Goal: Check status: Check status

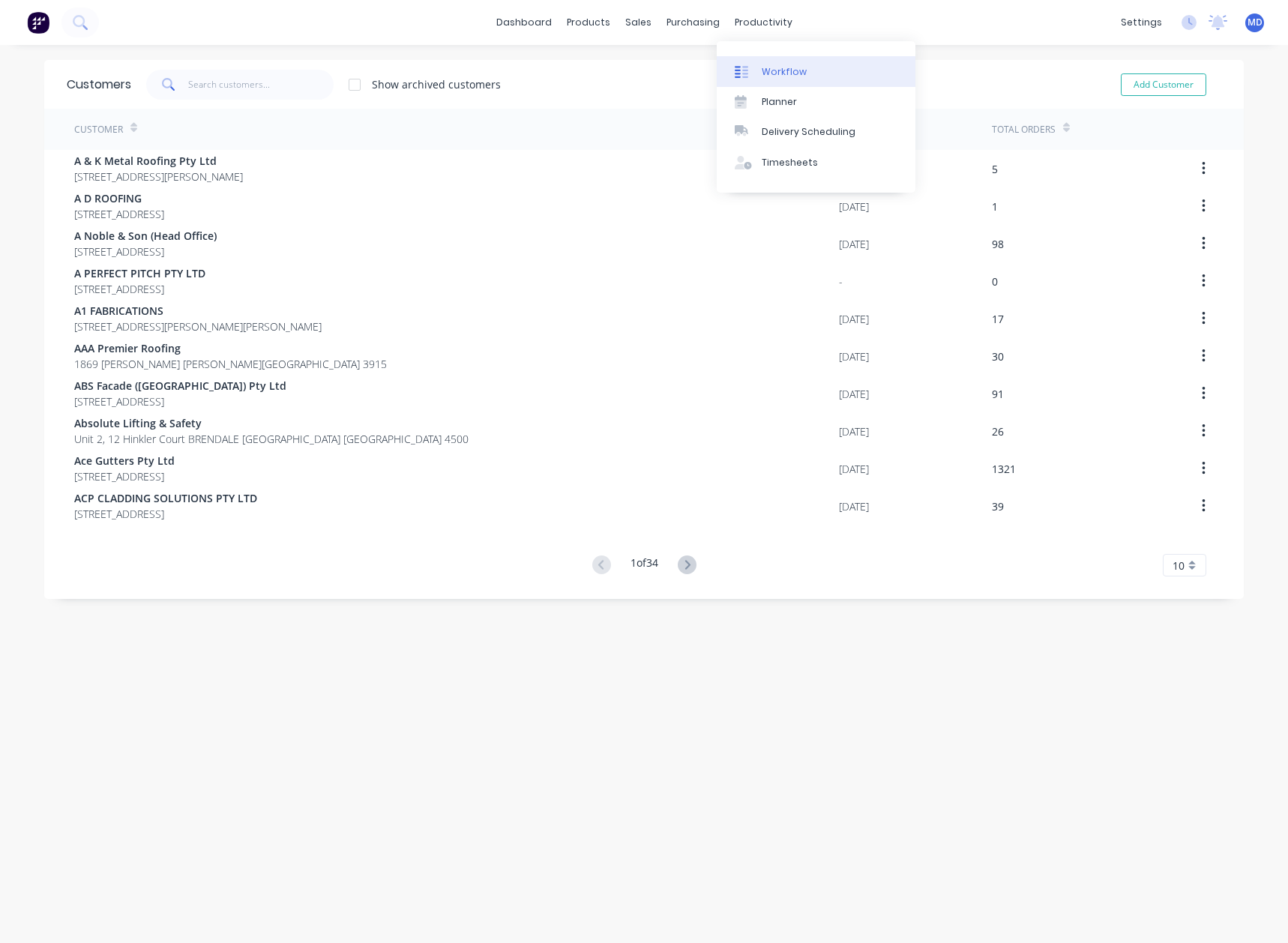
click at [796, 70] on div "Workflow" at bounding box center [784, 72] width 45 height 13
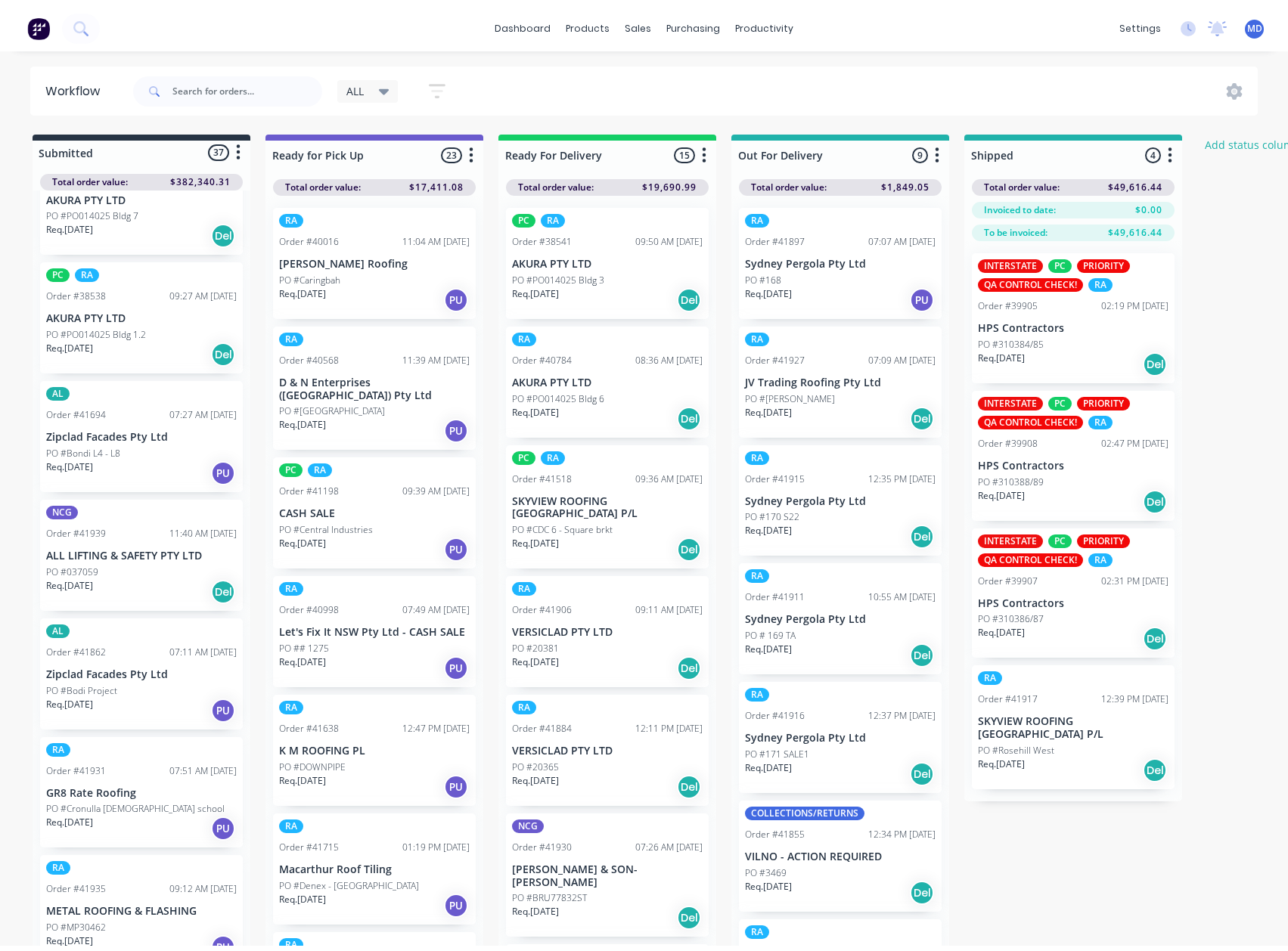
scroll to position [303, 0]
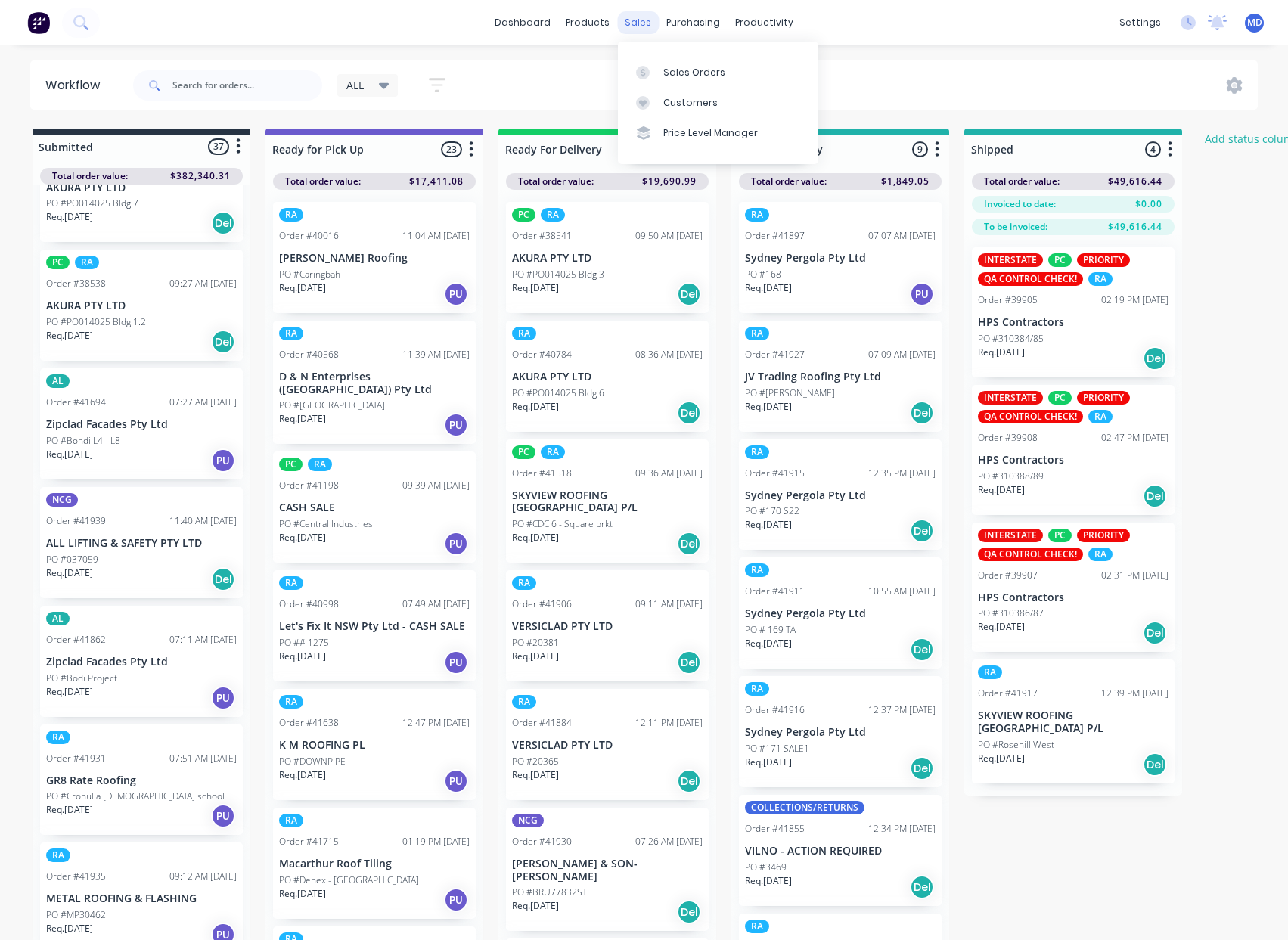
click at [637, 24] on div "sales" at bounding box center [638, 23] width 42 height 23
click at [673, 99] on div "Customers" at bounding box center [691, 103] width 55 height 13
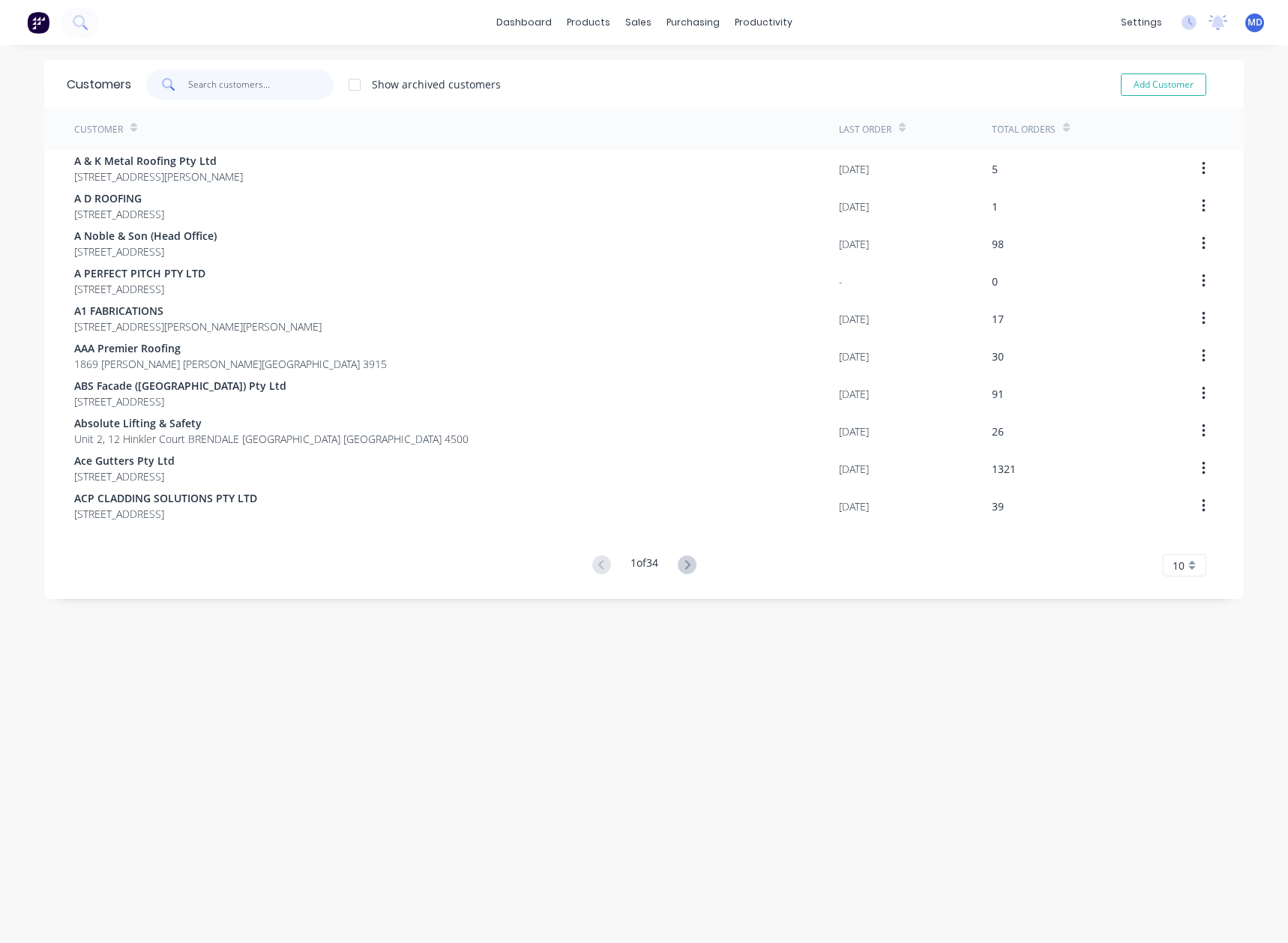
click at [264, 88] on input "text" at bounding box center [262, 84] width 146 height 30
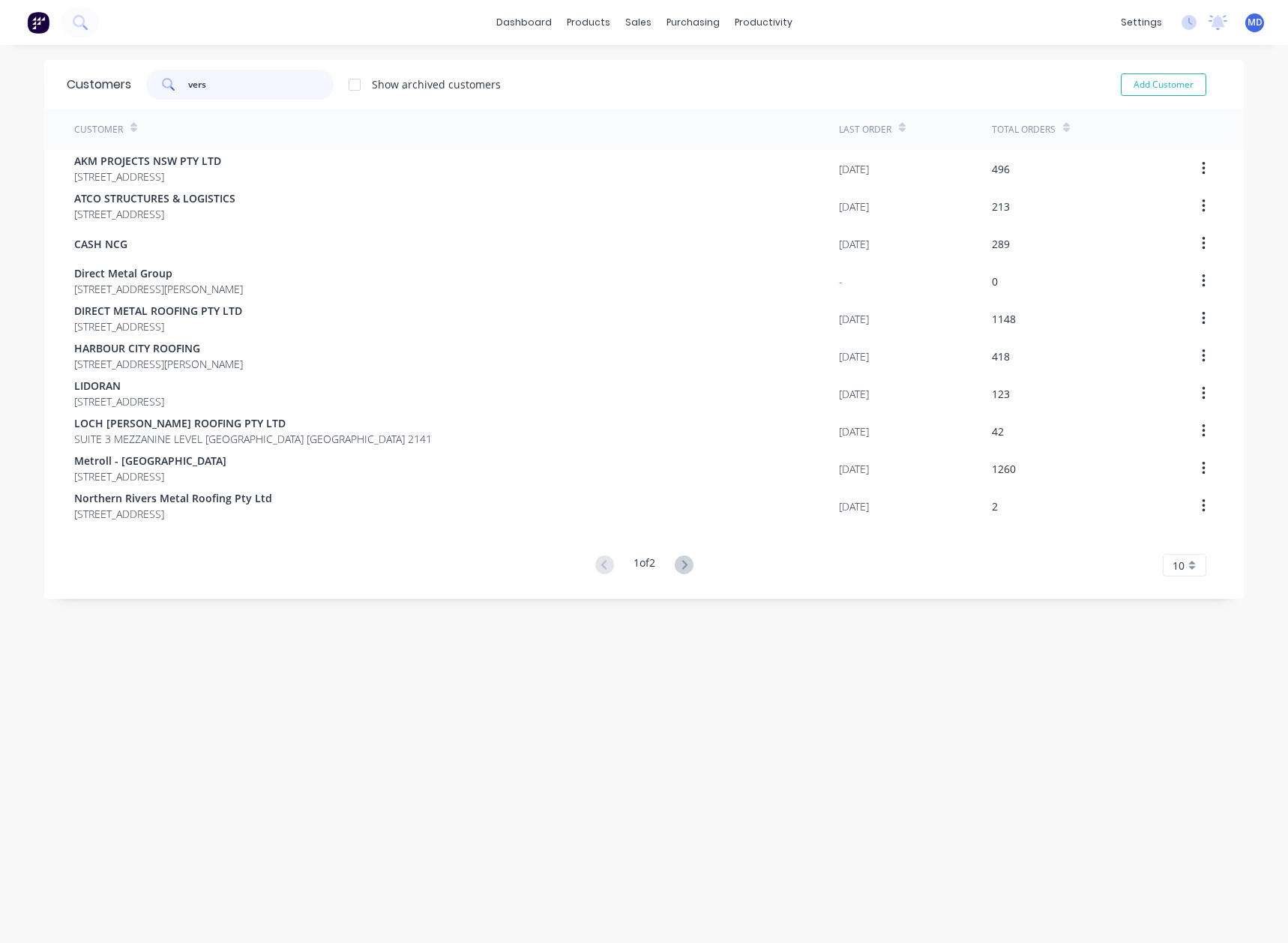
type input "vers"
click at [680, 563] on icon at bounding box center [684, 565] width 19 height 19
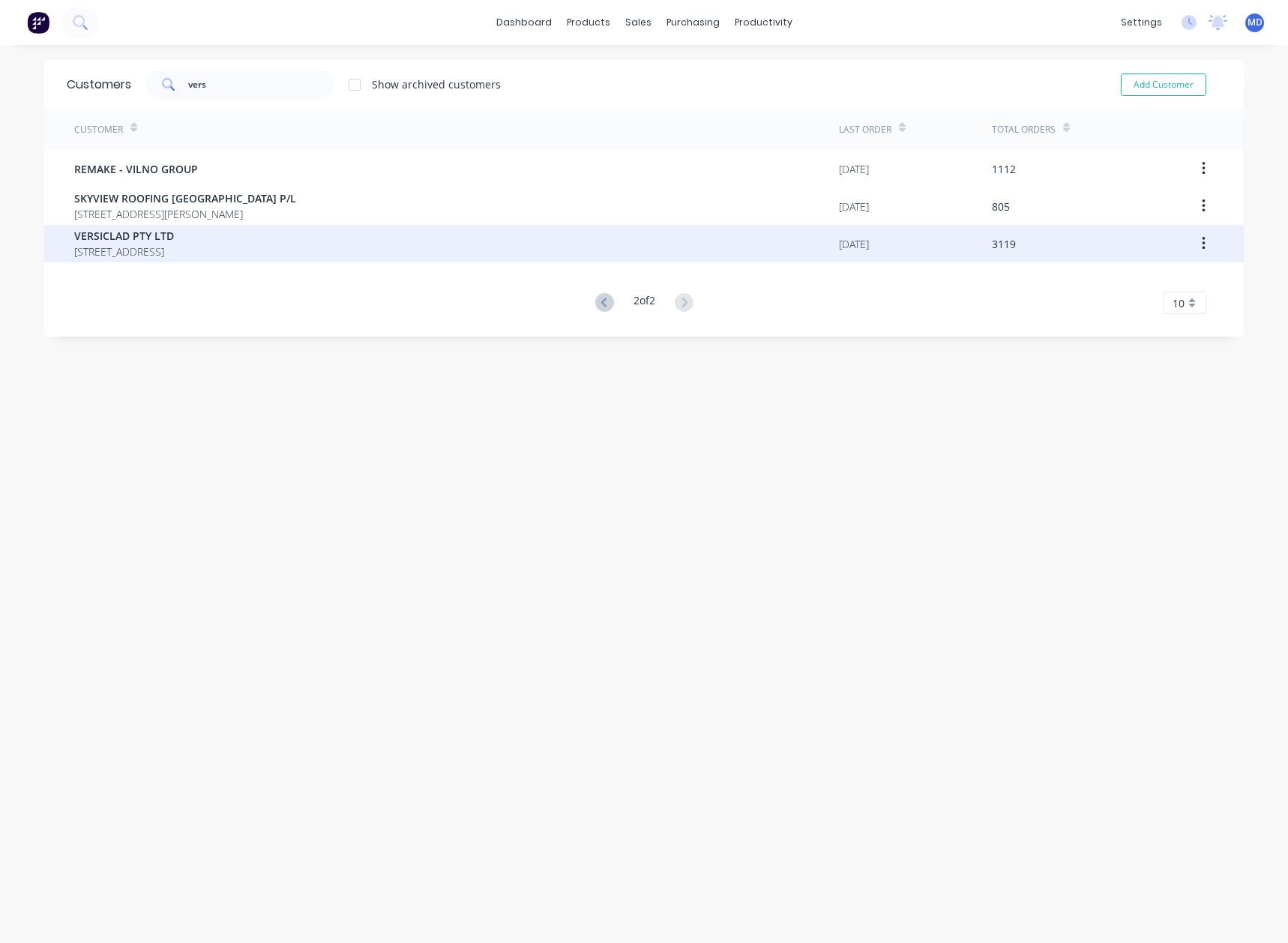
click at [144, 254] on span "[STREET_ADDRESS]" at bounding box center [124, 251] width 99 height 16
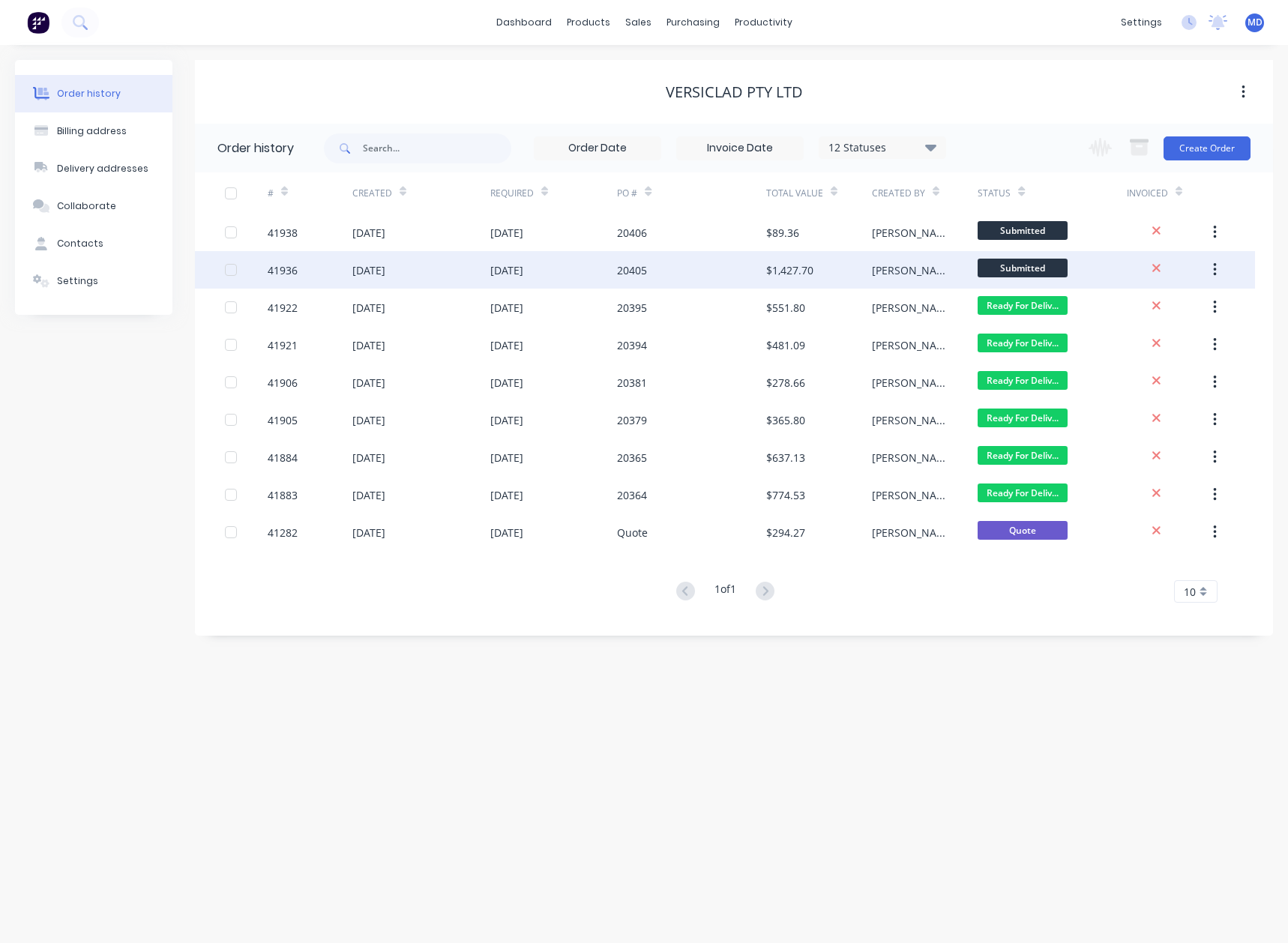
click at [485, 277] on div "[DATE]" at bounding box center [421, 270] width 138 height 38
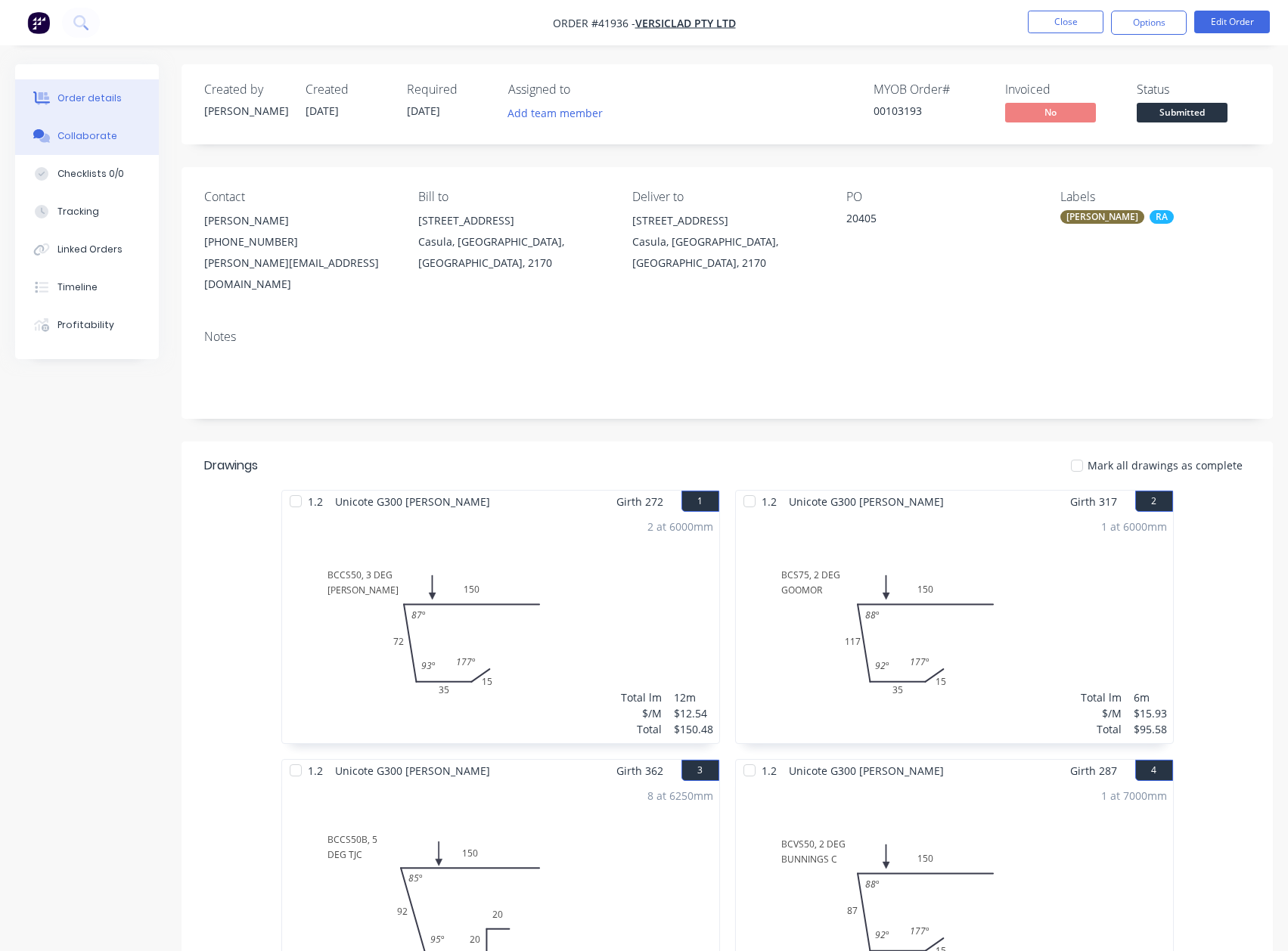
click at [97, 141] on div "Collaborate" at bounding box center [87, 136] width 60 height 13
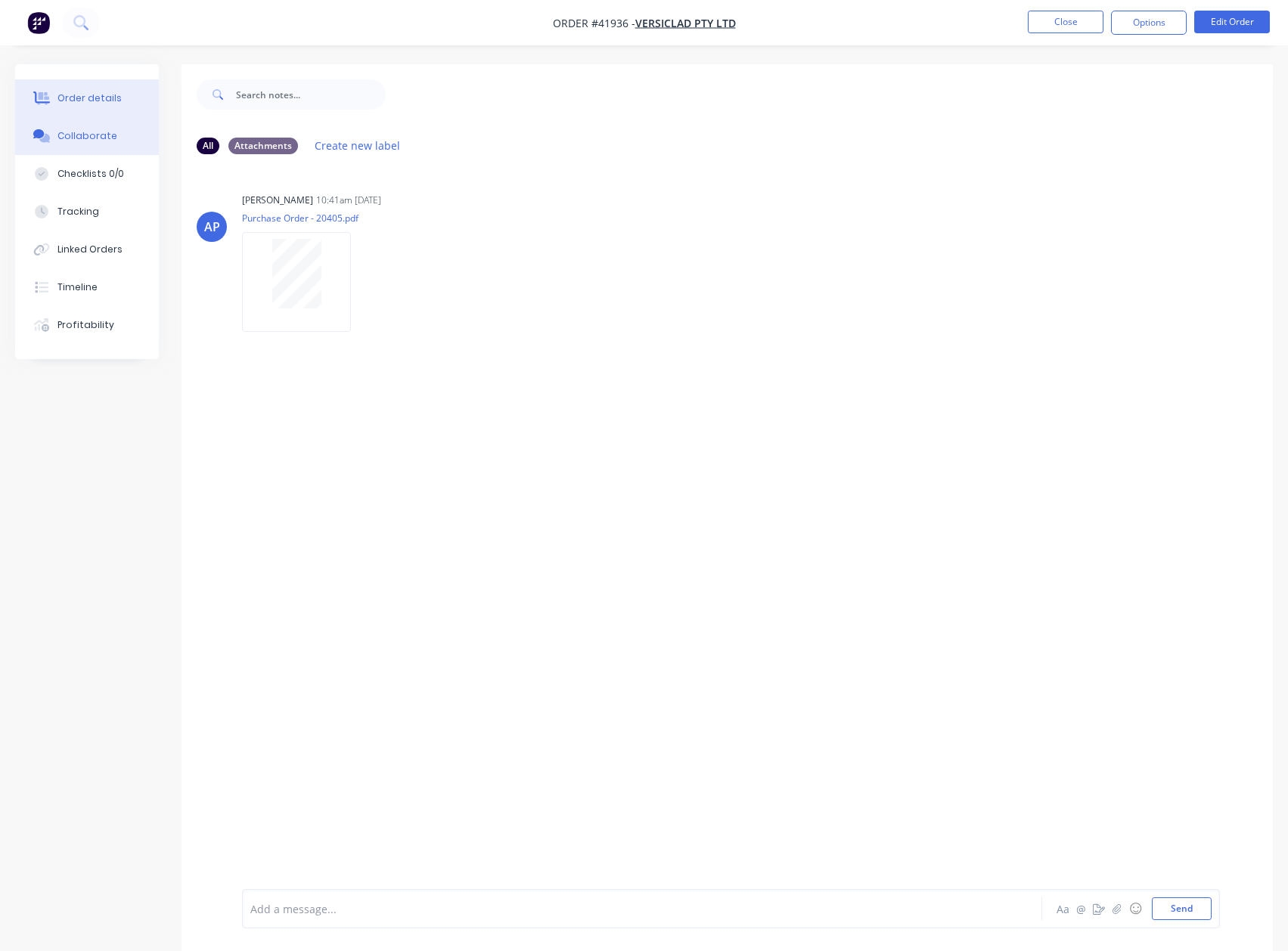
click at [95, 95] on div "Order details" at bounding box center [90, 98] width 64 height 13
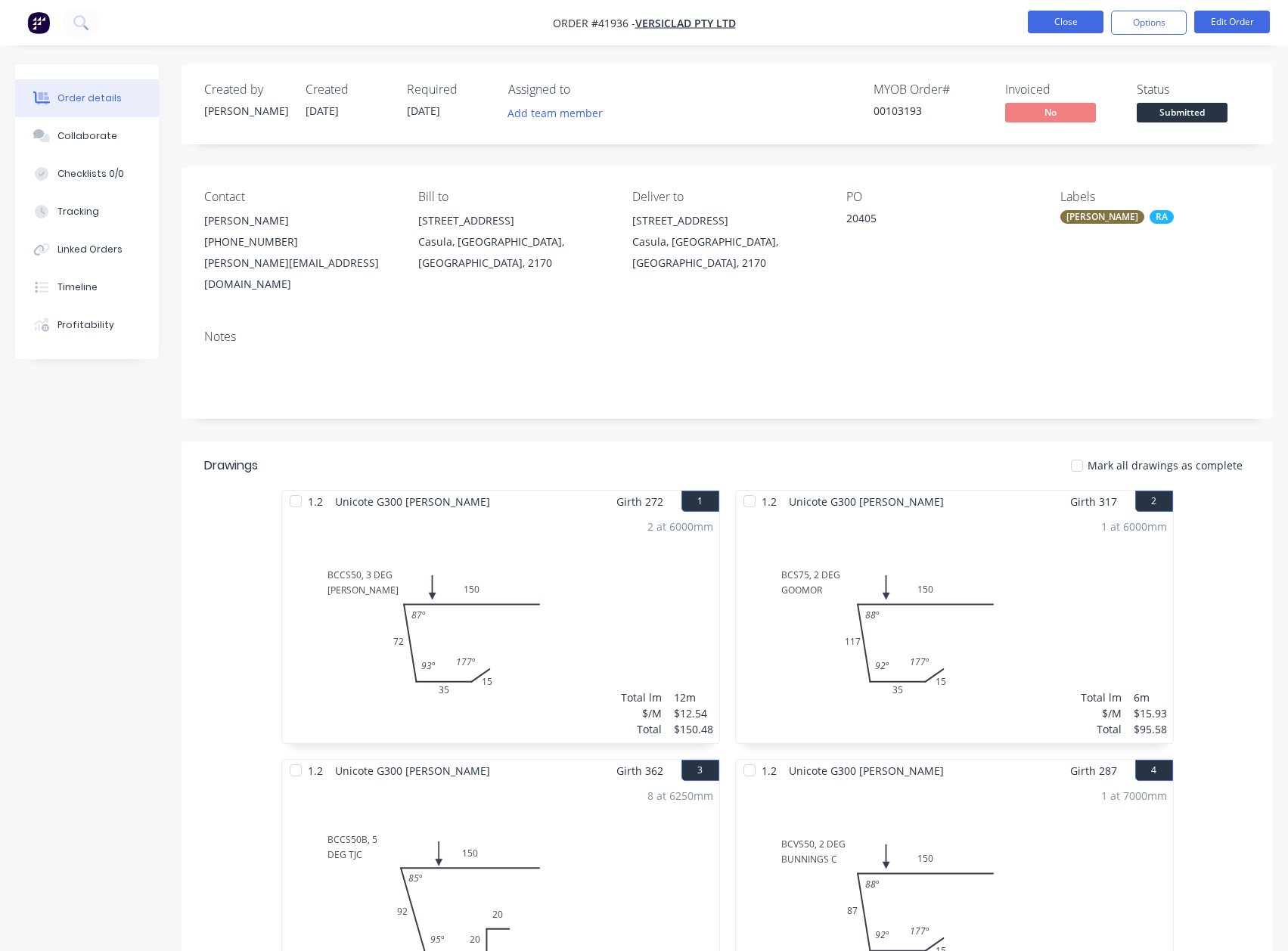
click at [1070, 14] on button "Close" at bounding box center [1066, 22] width 76 height 23
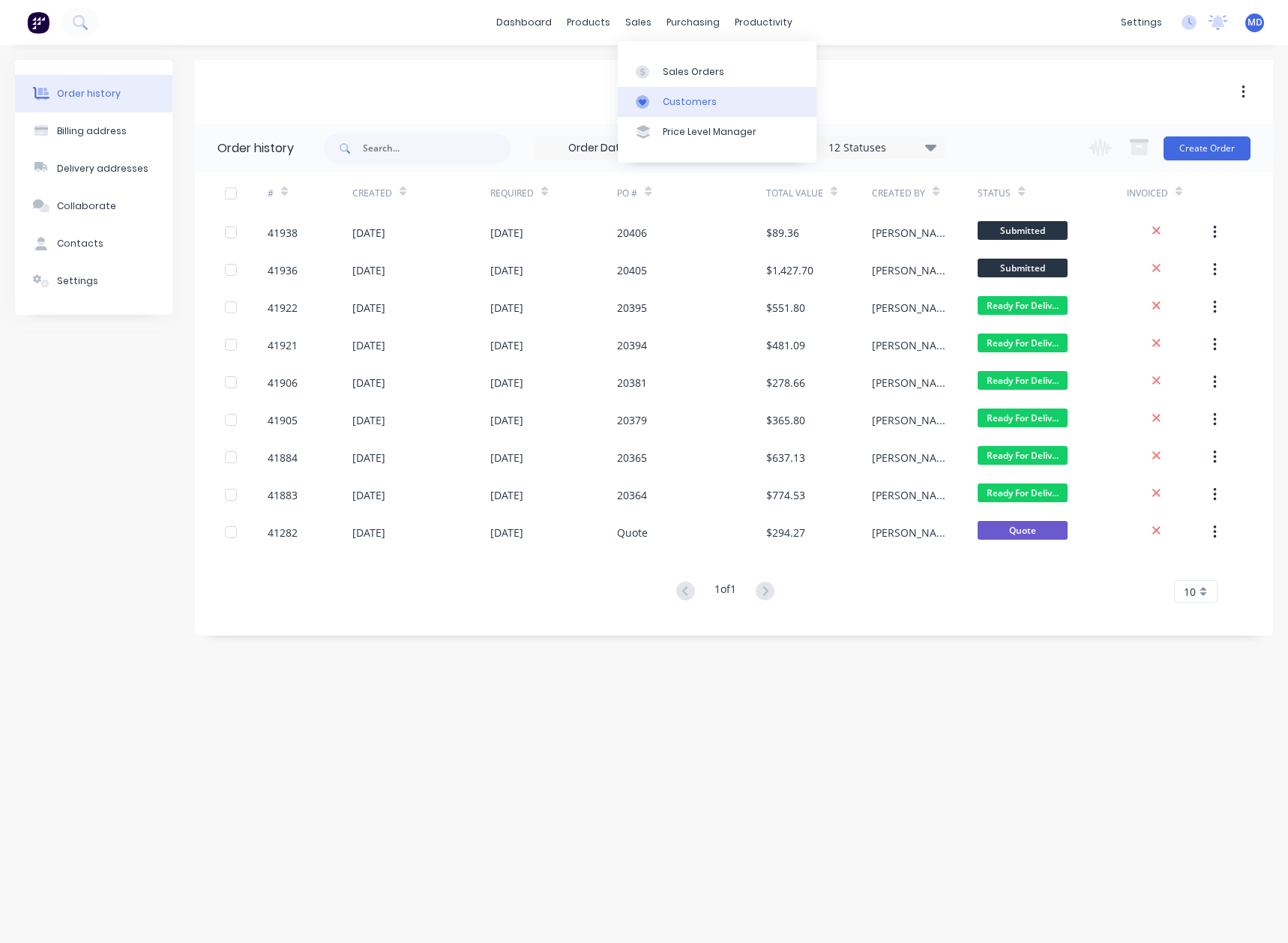
click at [682, 99] on div "Customers" at bounding box center [690, 102] width 54 height 13
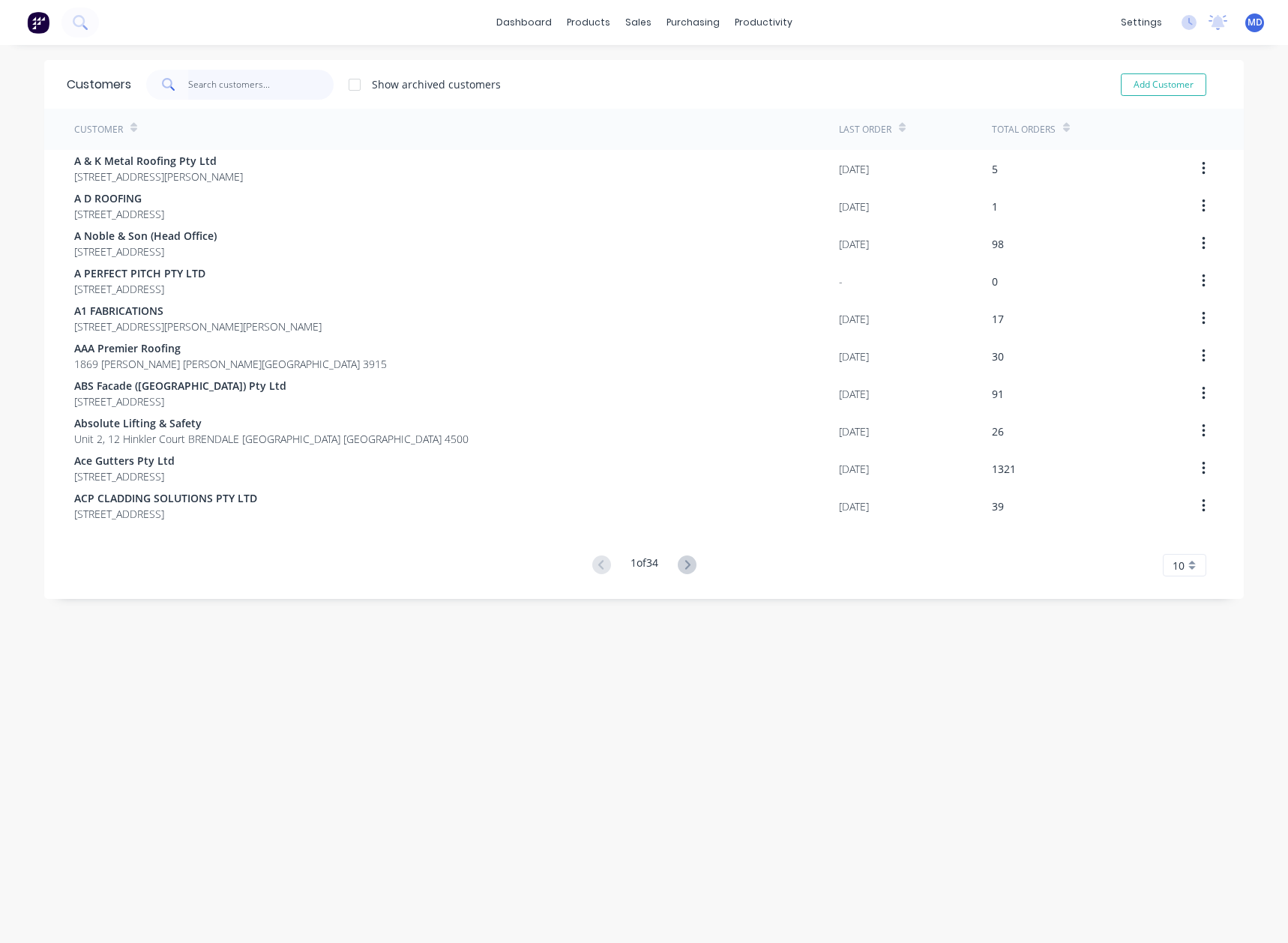
click at [230, 81] on input "text" at bounding box center [262, 84] width 146 height 30
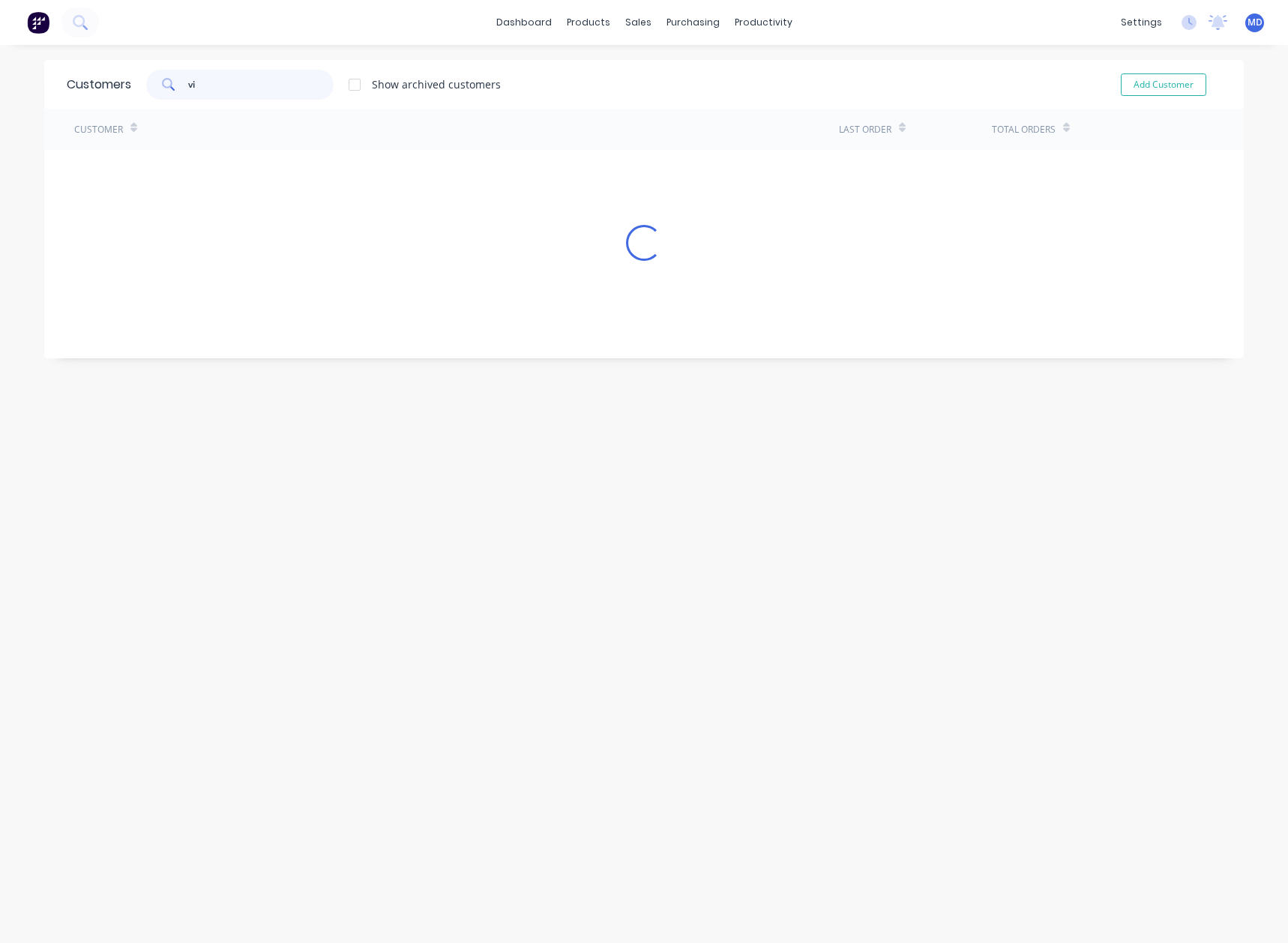
type input "v"
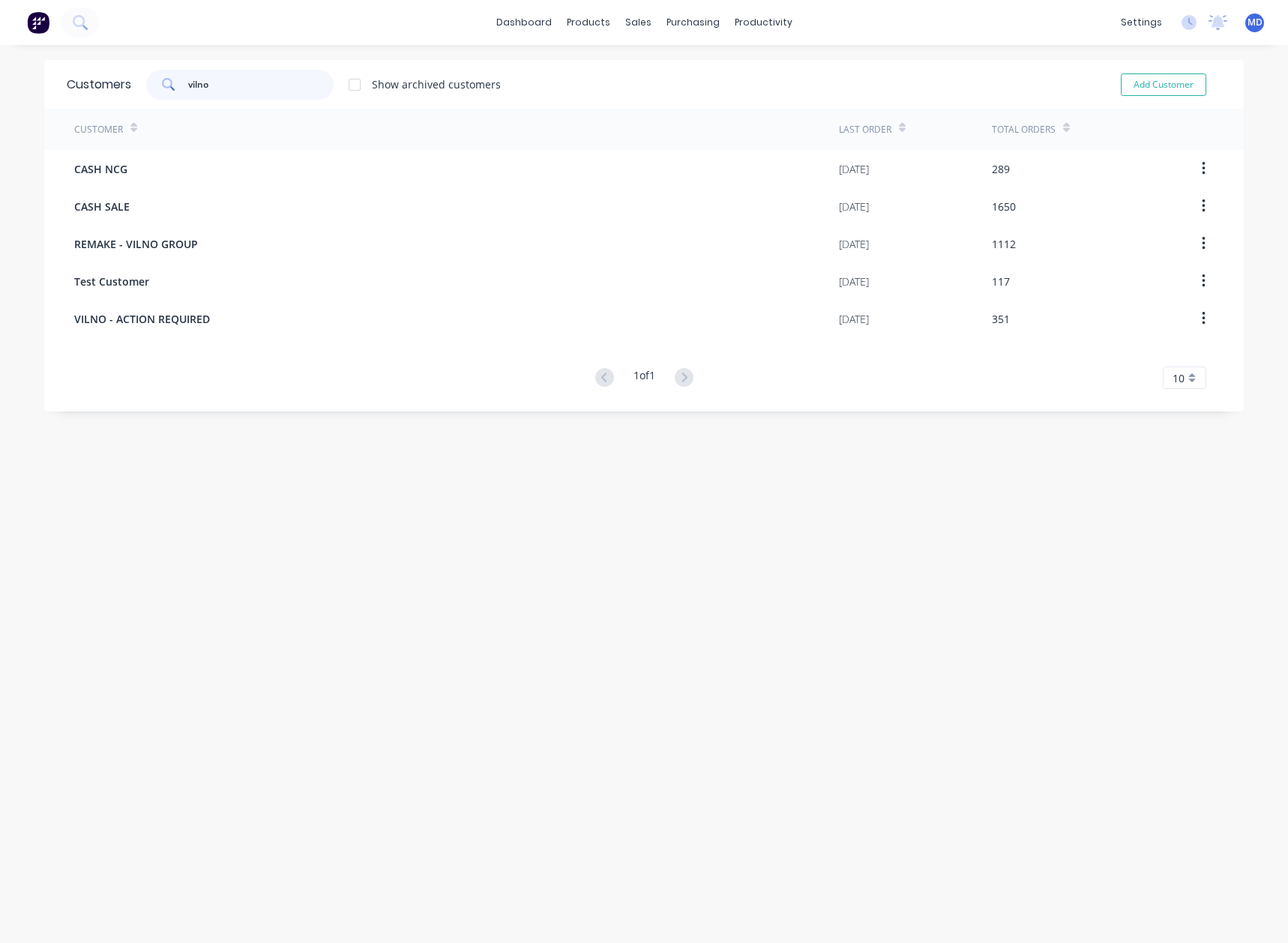
type input "vilno"
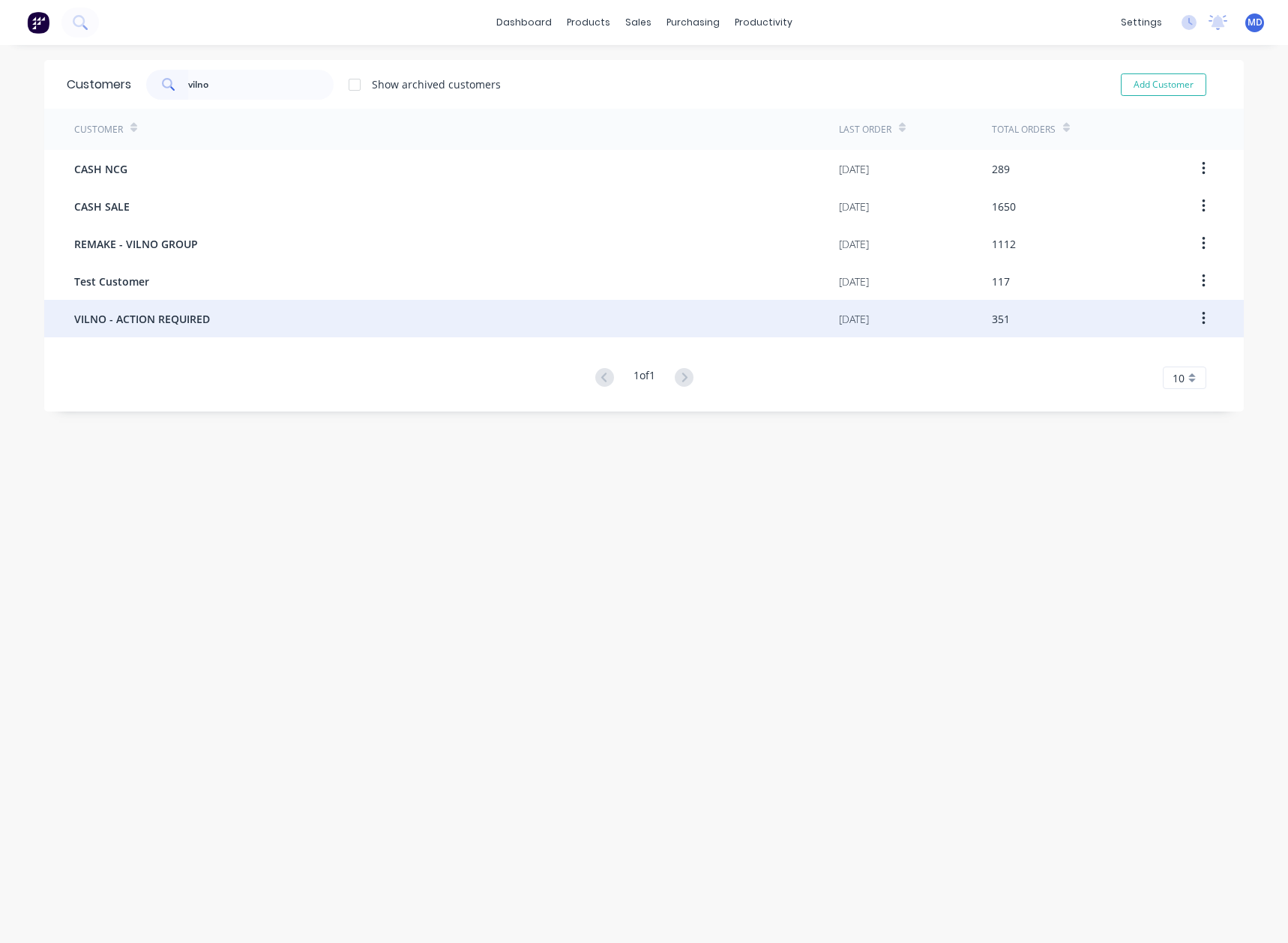
click at [151, 323] on span "VILNO - ACTION REQUIRED" at bounding box center [142, 319] width 136 height 16
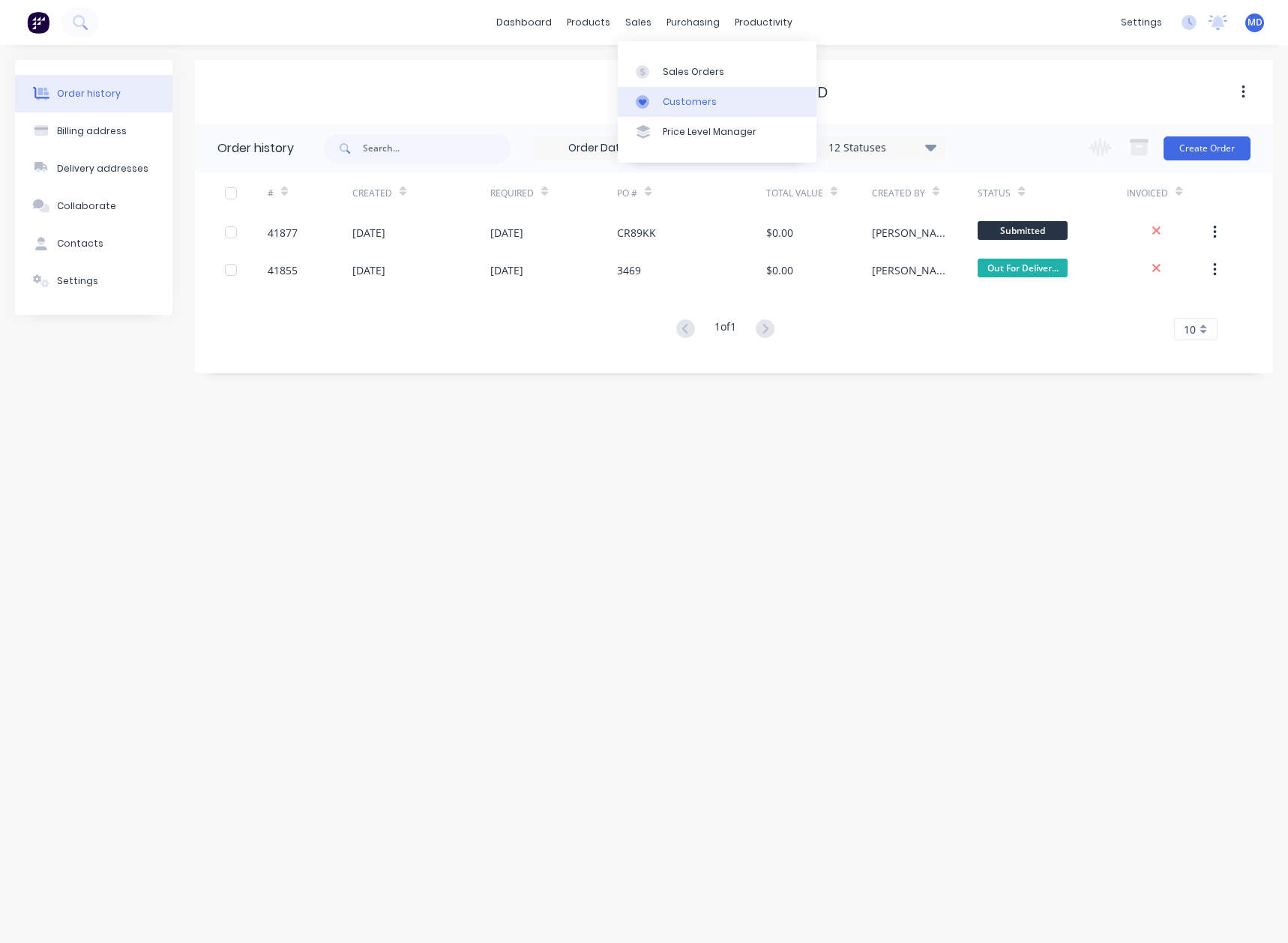
click at [678, 96] on div "Customers" at bounding box center [690, 102] width 54 height 13
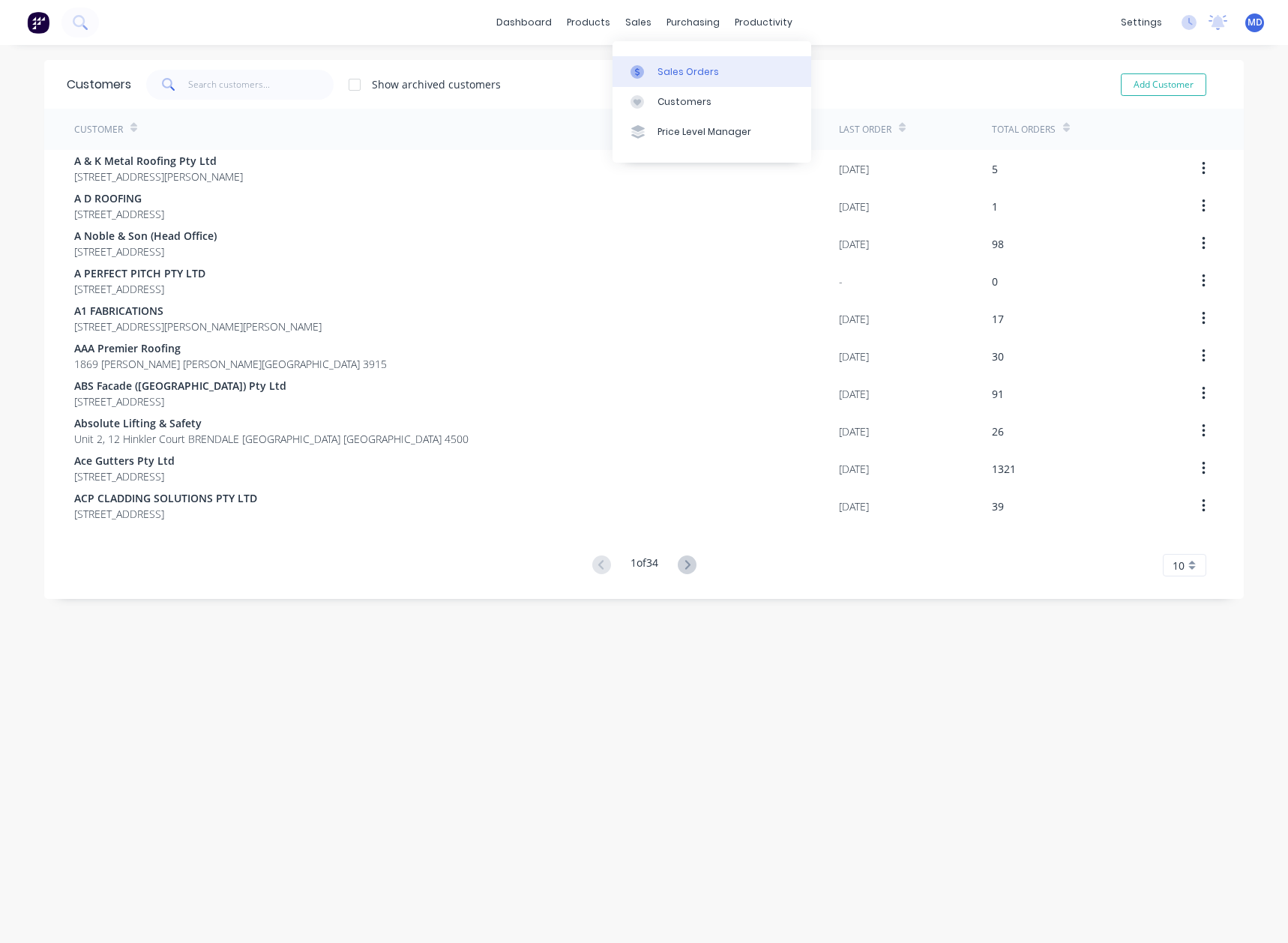
click at [677, 70] on div "Sales Orders" at bounding box center [689, 72] width 62 height 13
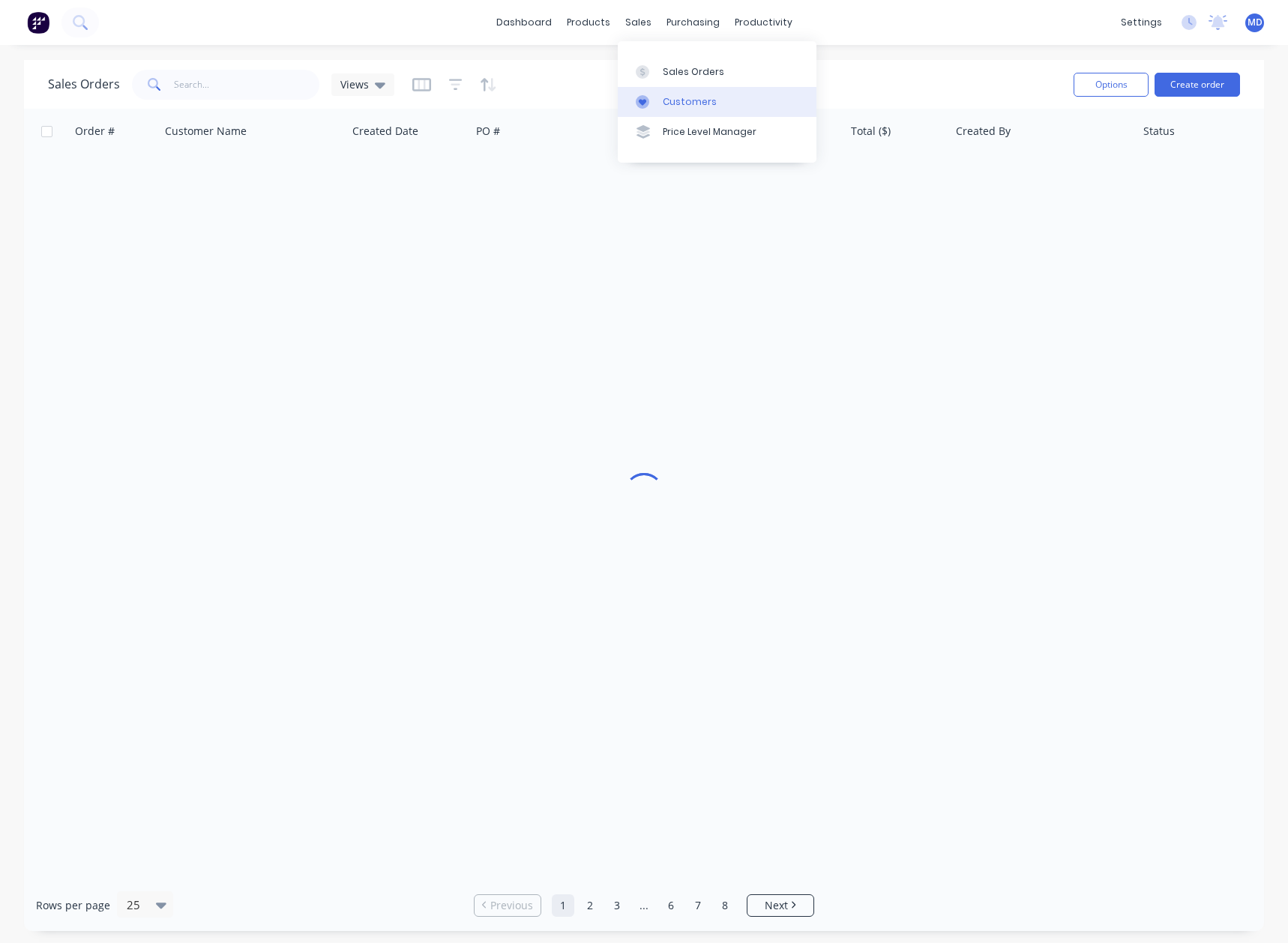
click at [673, 102] on div "Customers" at bounding box center [690, 102] width 54 height 13
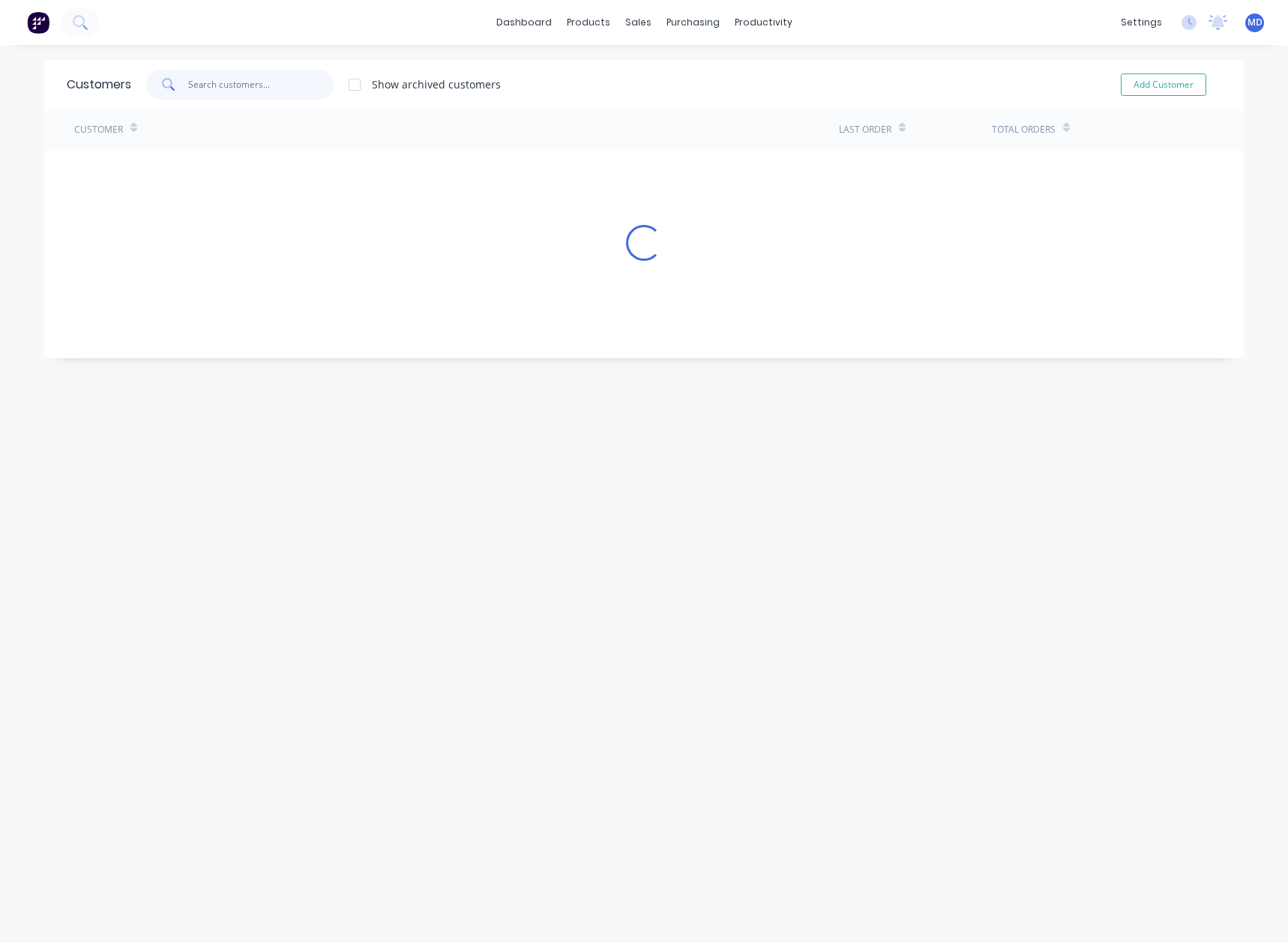
click at [262, 90] on input "text" at bounding box center [262, 84] width 146 height 30
type input "vers"
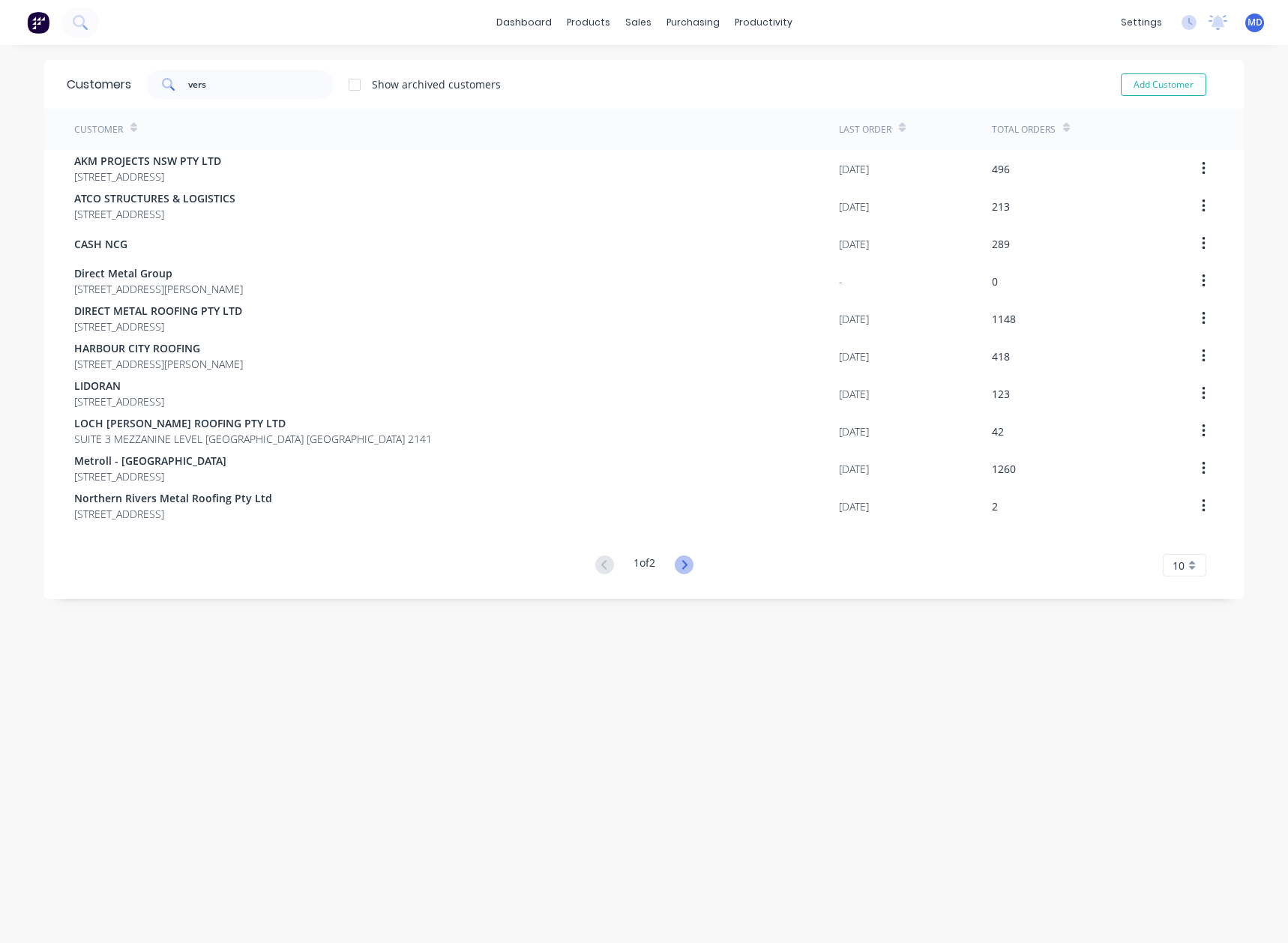
click at [687, 570] on icon at bounding box center [684, 565] width 19 height 19
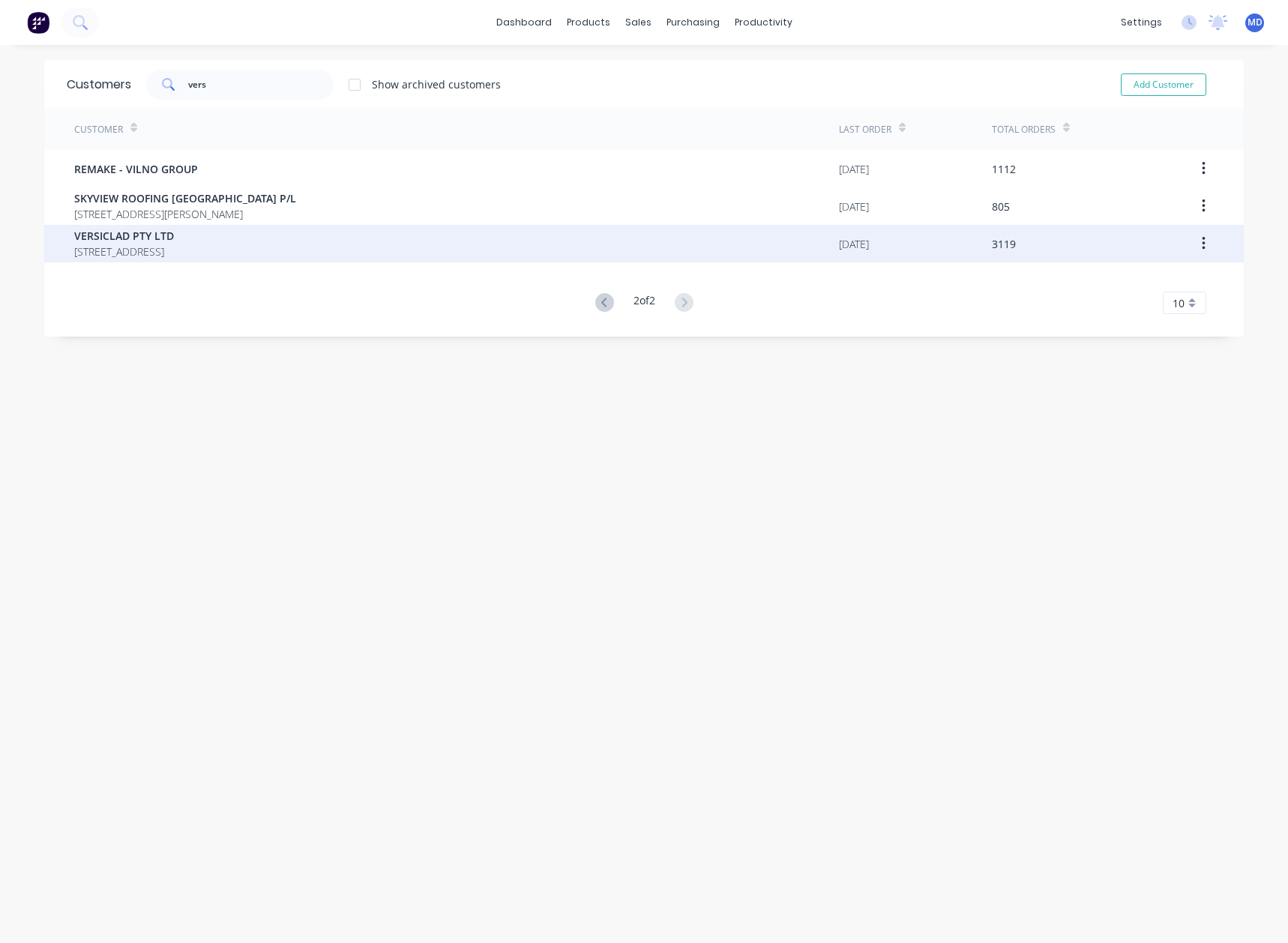
click at [130, 252] on span "[STREET_ADDRESS]" at bounding box center [124, 251] width 99 height 16
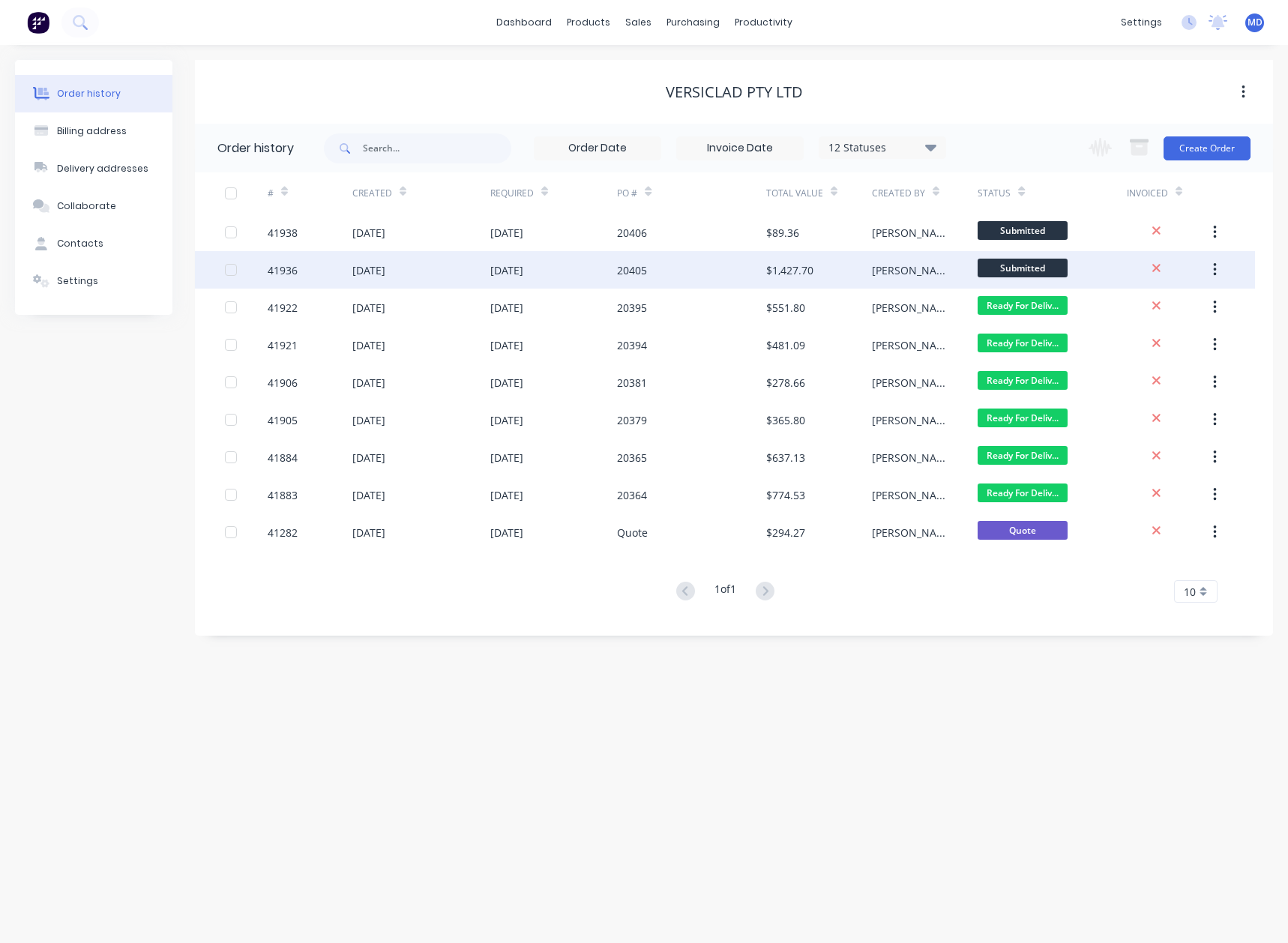
click at [554, 277] on div "[DATE]" at bounding box center [554, 270] width 128 height 38
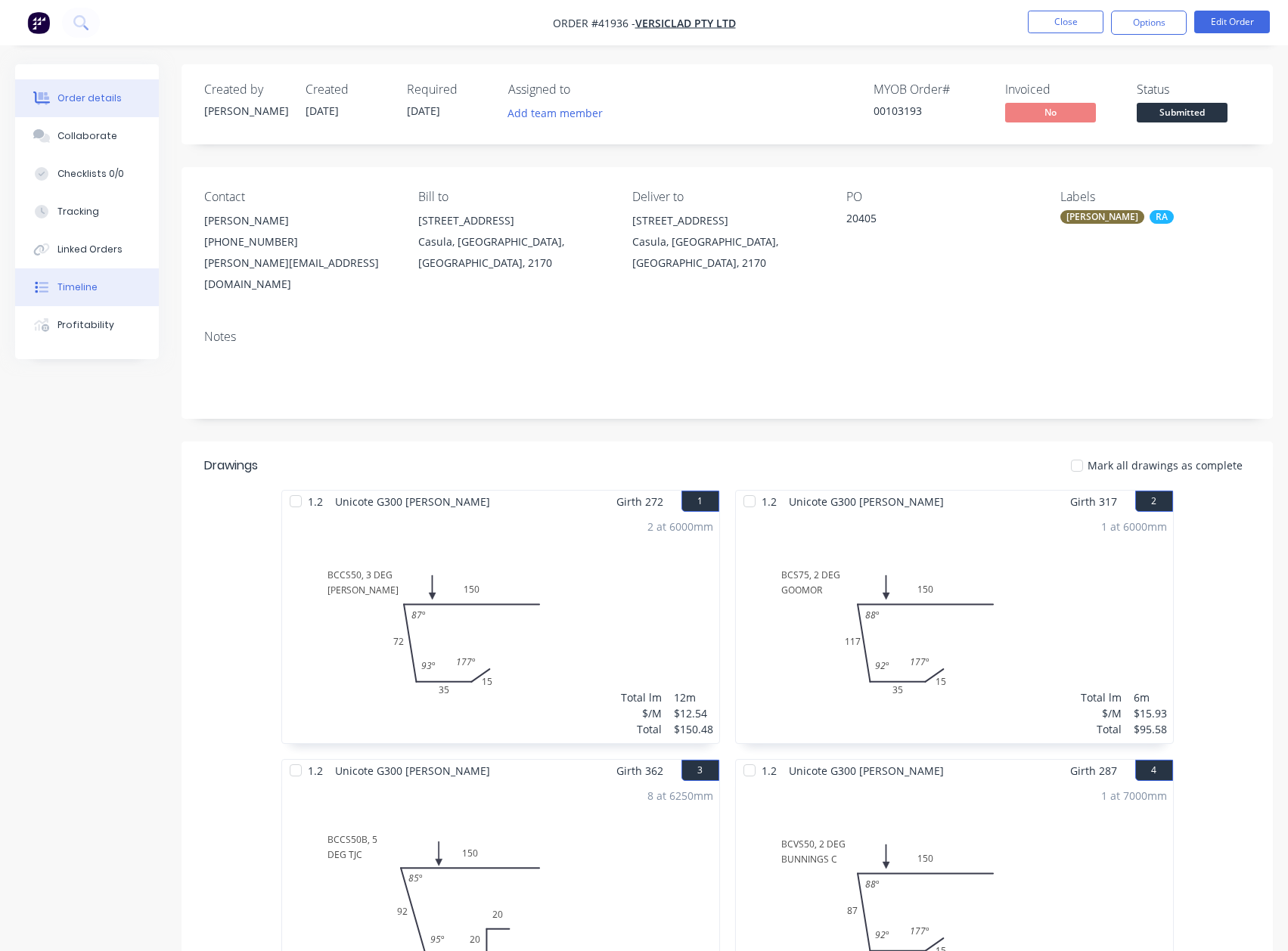
drag, startPoint x: 78, startPoint y: 288, endPoint x: 156, endPoint y: 326, distance: 86.8
click at [78, 289] on div "Timeline" at bounding box center [78, 288] width 40 height 13
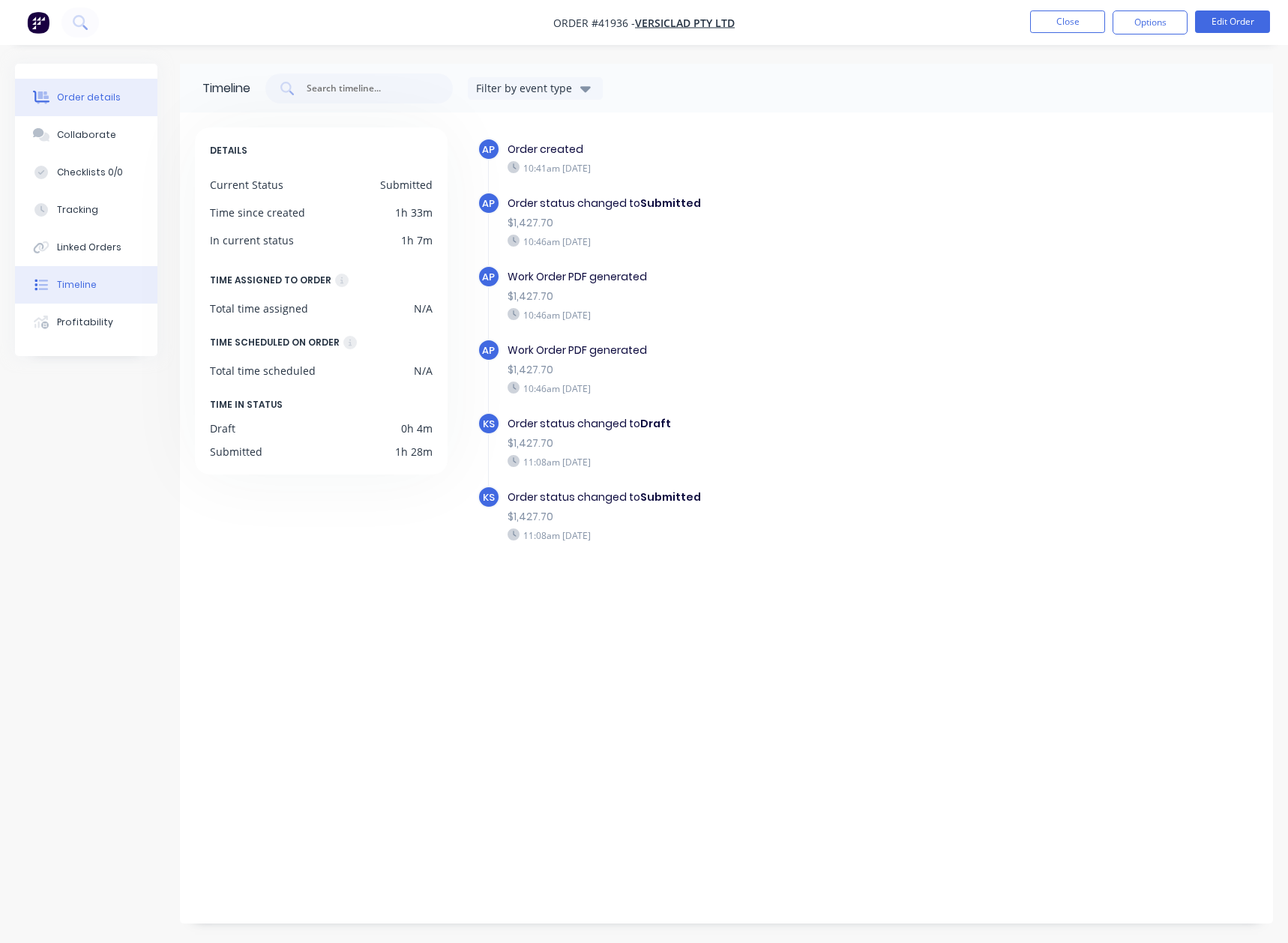
click at [90, 95] on div "Order details" at bounding box center [89, 98] width 64 height 13
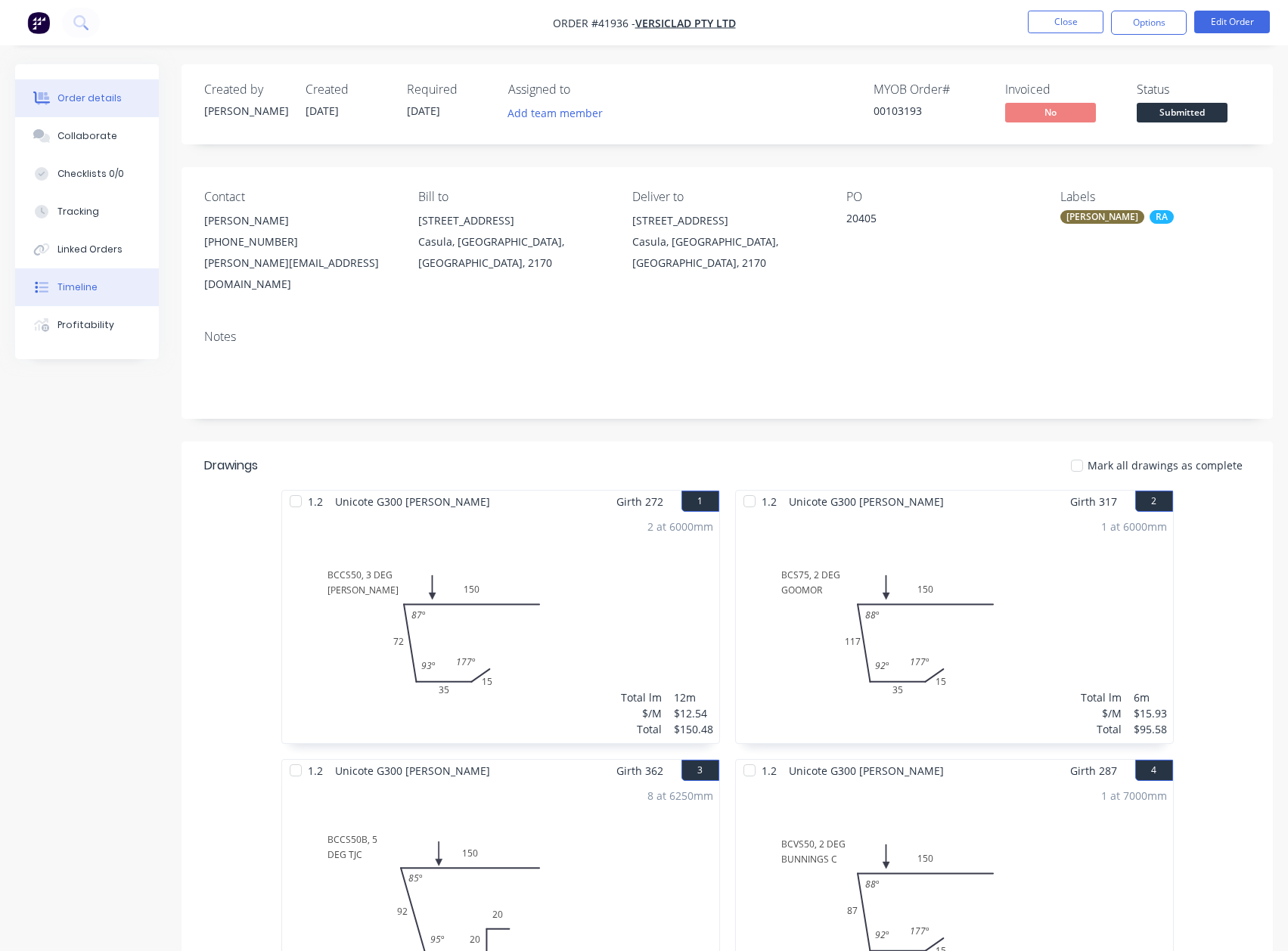
click at [89, 294] on button "Timeline" at bounding box center [87, 288] width 144 height 38
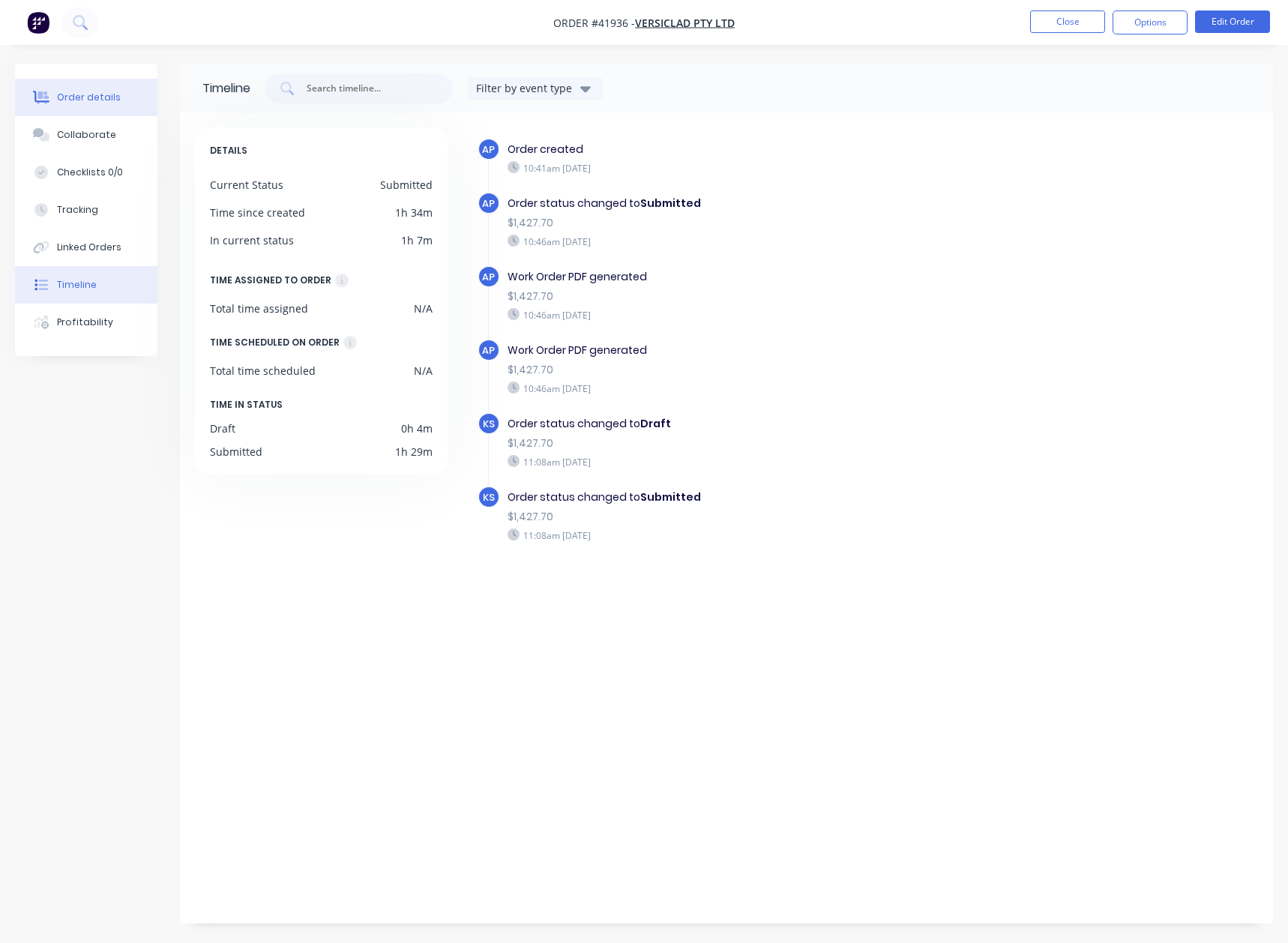
click at [110, 99] on div "Order details" at bounding box center [89, 98] width 64 height 13
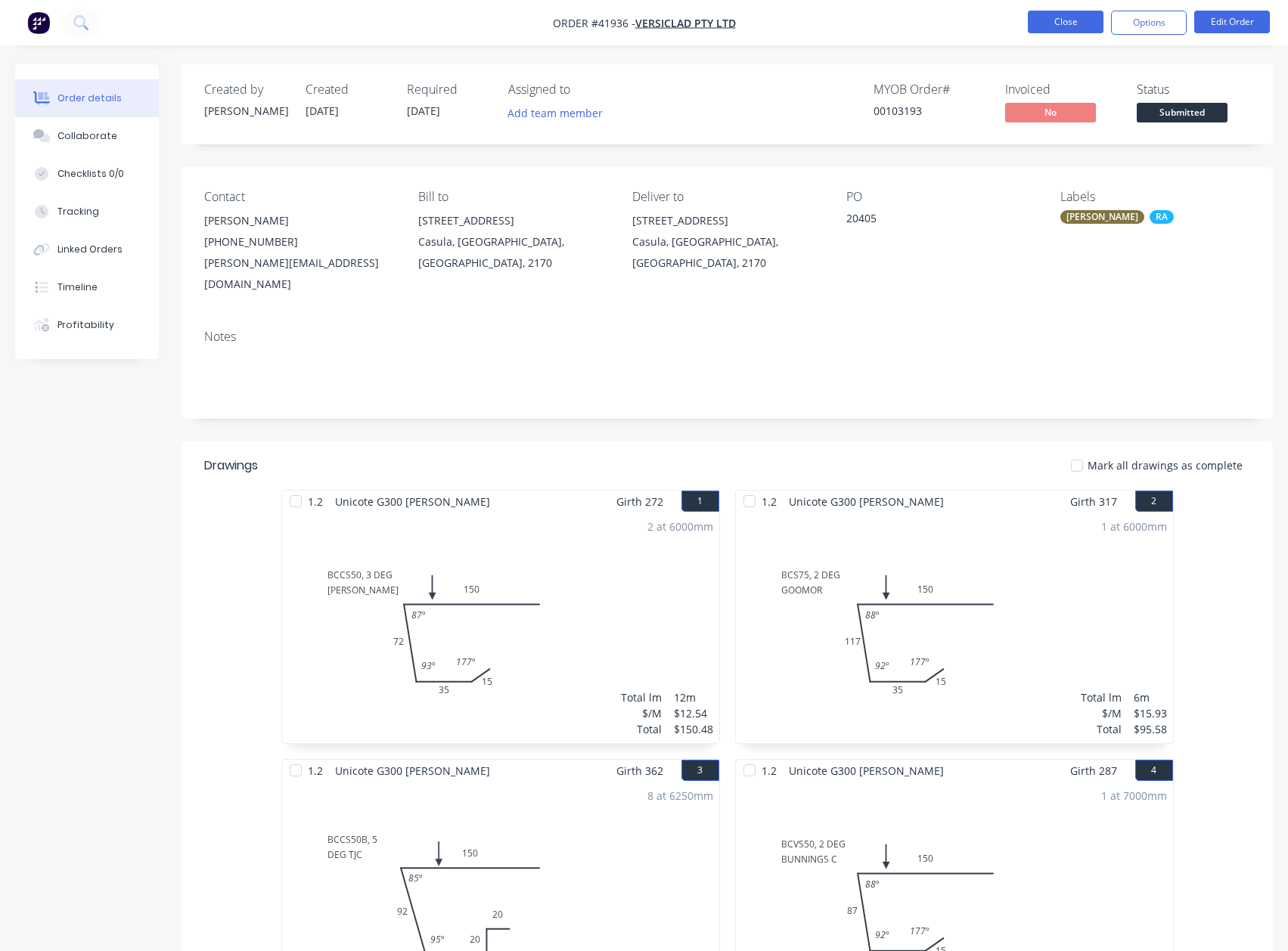
click at [1057, 25] on button "Close" at bounding box center [1066, 22] width 76 height 23
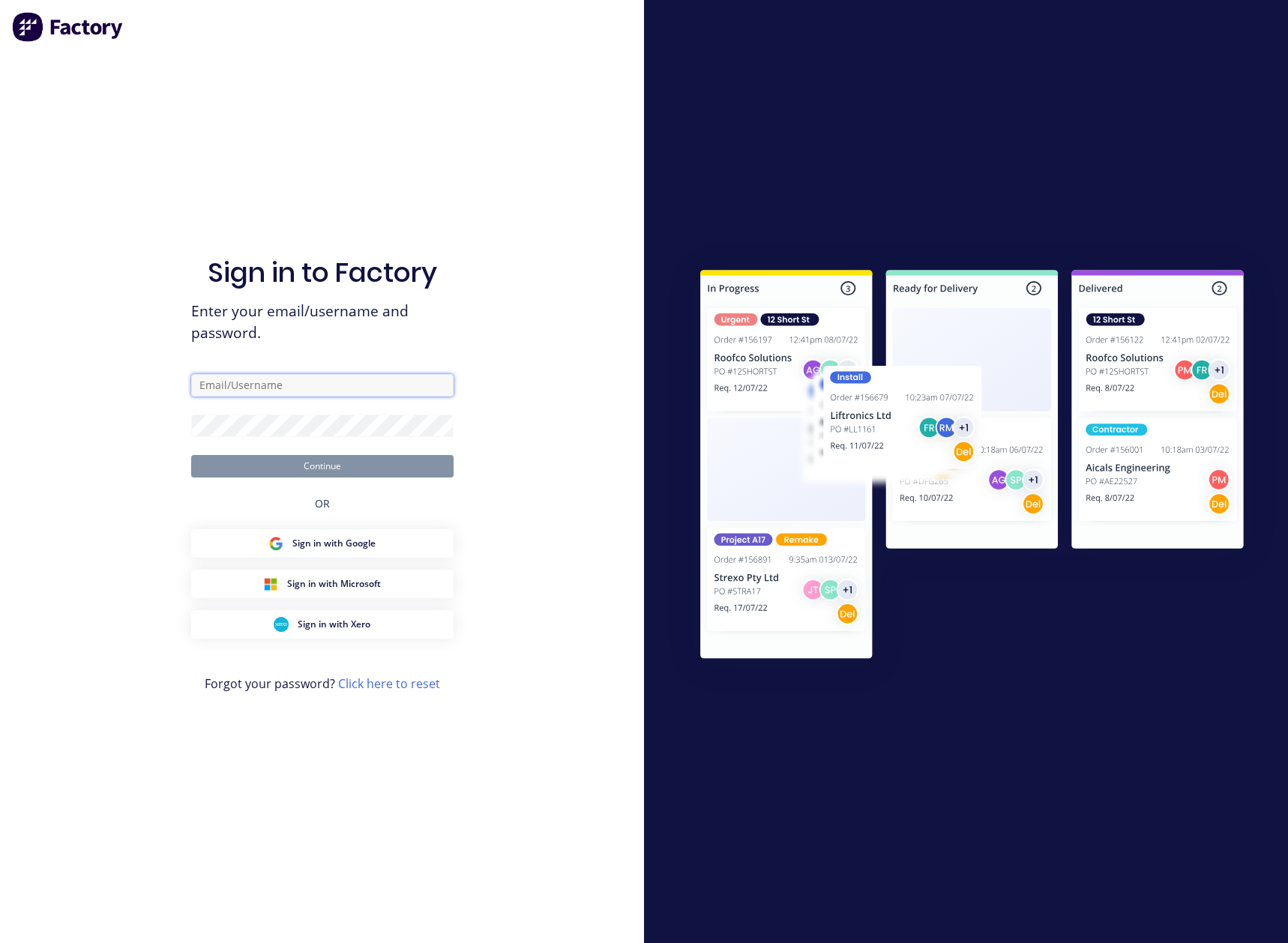
type input "[PERSON_NAME][EMAIL_ADDRESS][DOMAIN_NAME]"
click at [327, 467] on button "Continue" at bounding box center [323, 466] width 263 height 23
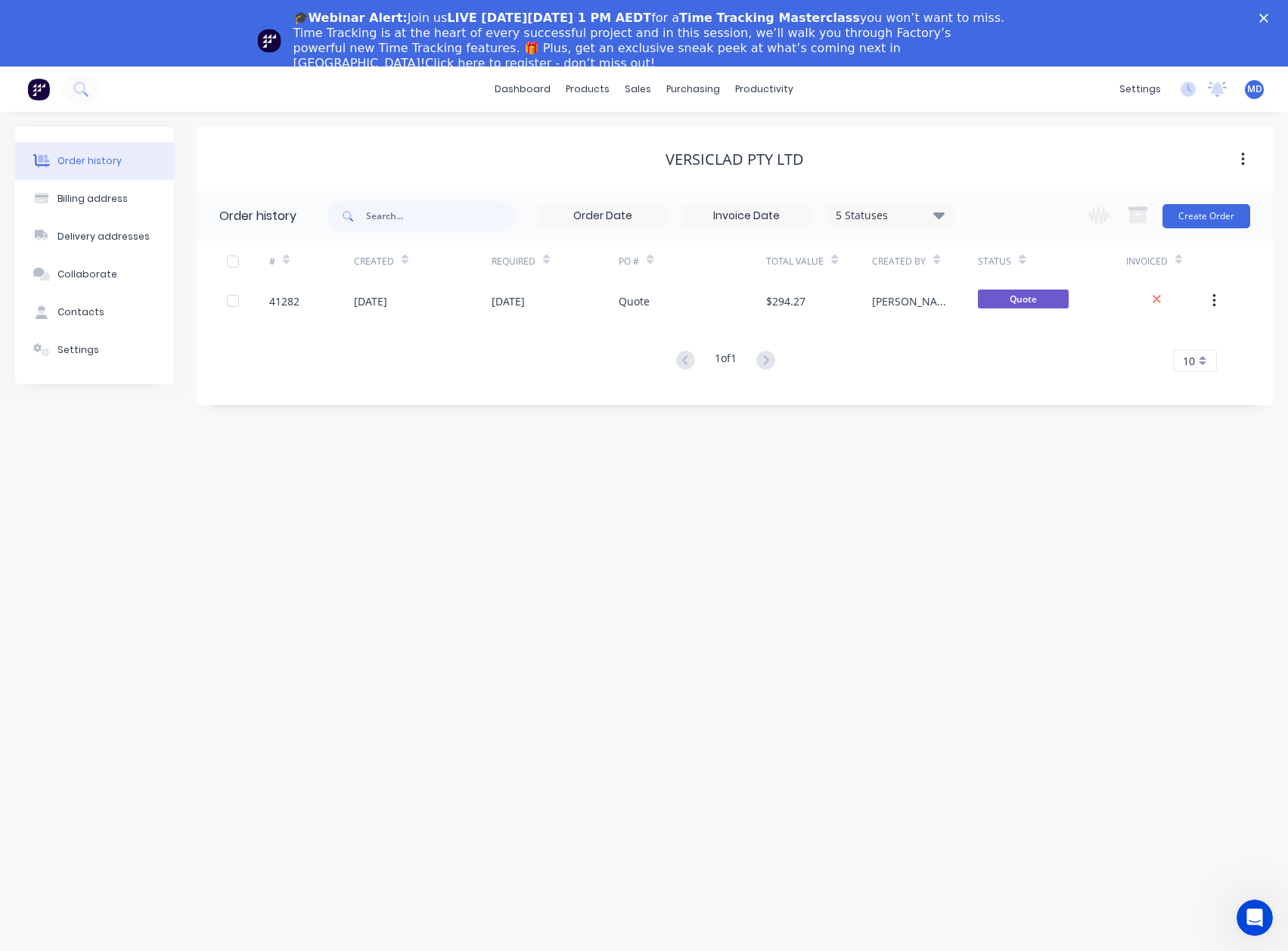
click at [1268, 17] on icon "Close" at bounding box center [1264, 18] width 9 height 9
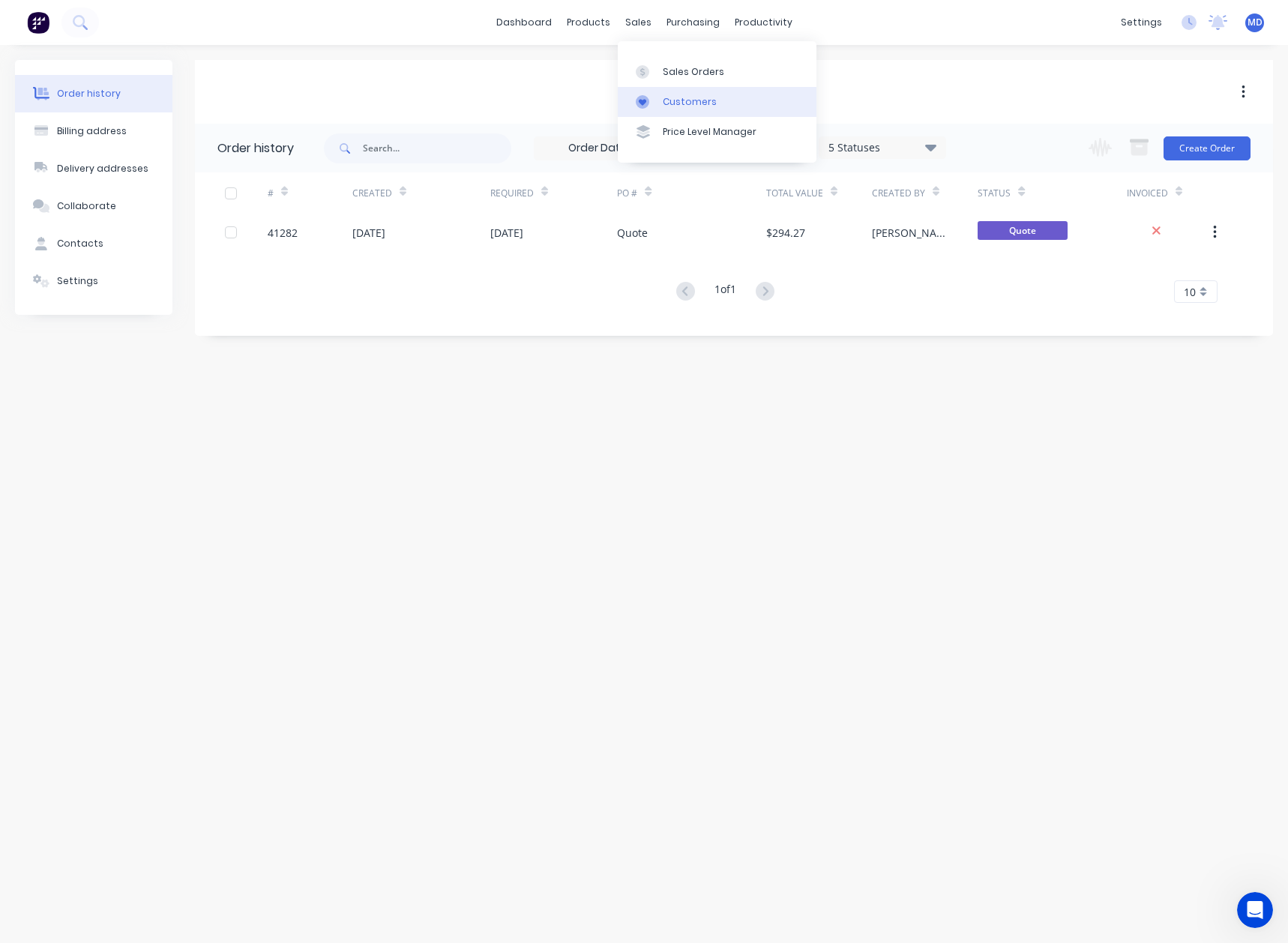
click at [691, 100] on div "Customers" at bounding box center [690, 102] width 54 height 13
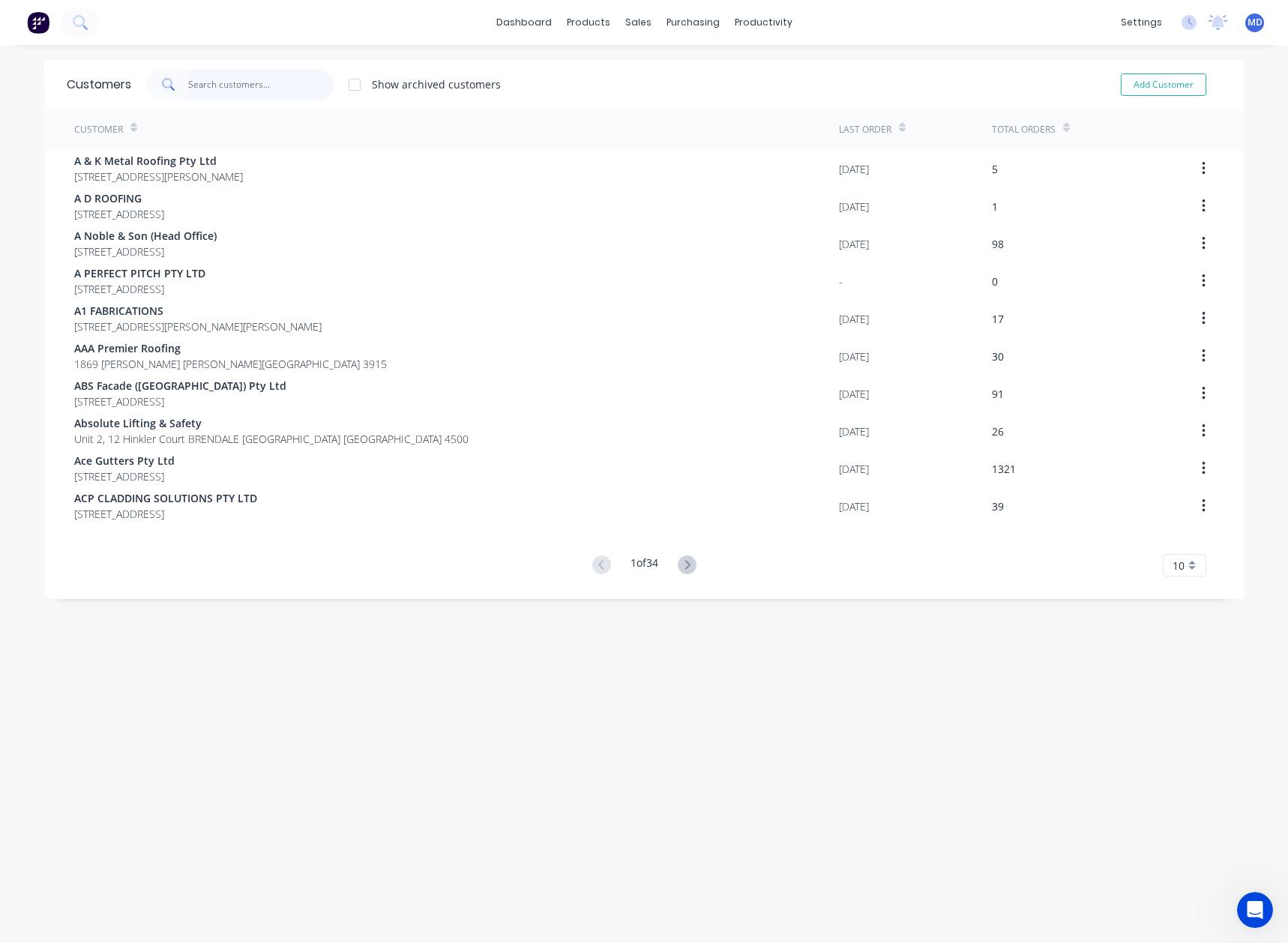
click at [230, 88] on input "text" at bounding box center [262, 84] width 146 height 30
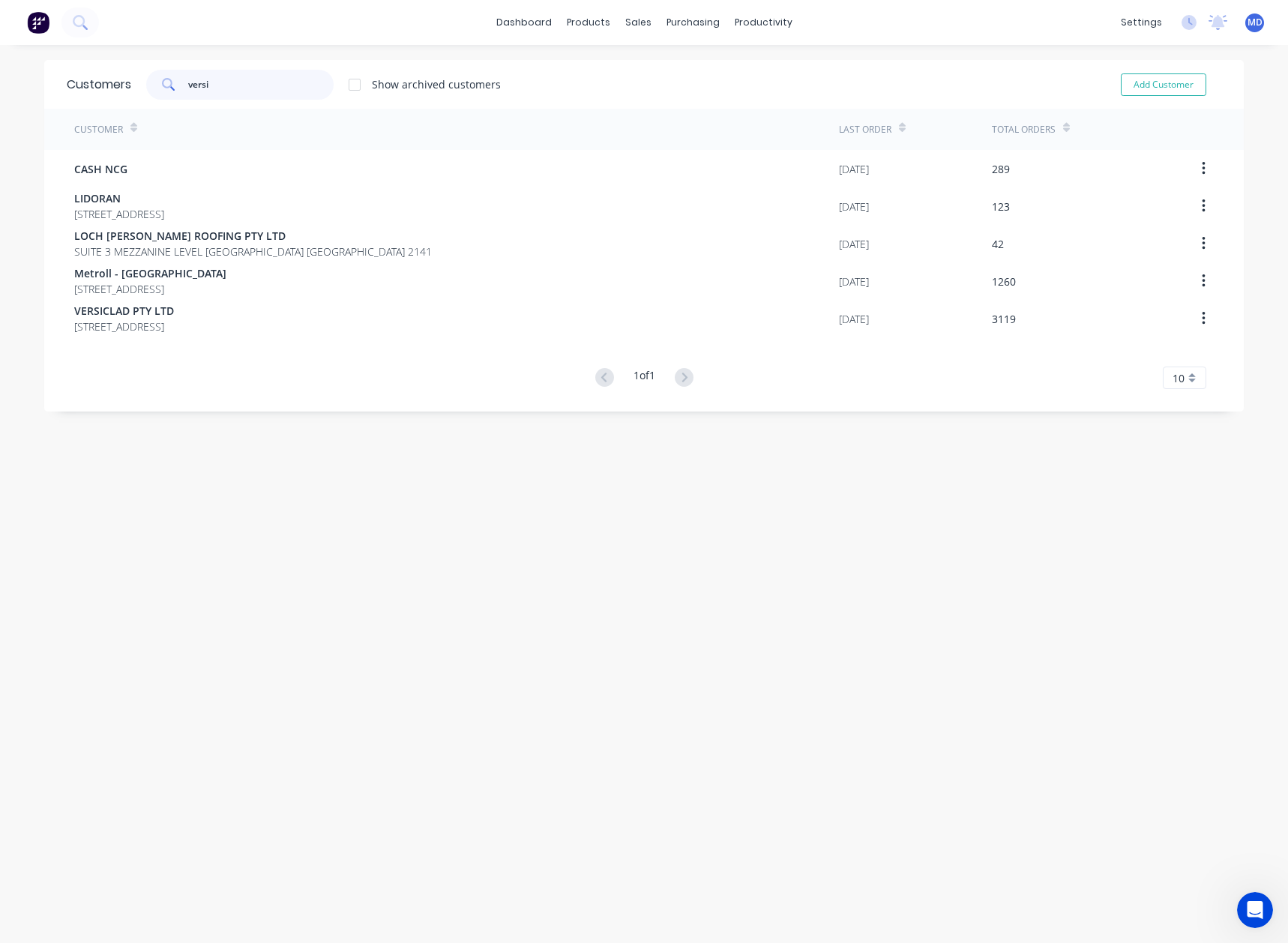
type input "versi"
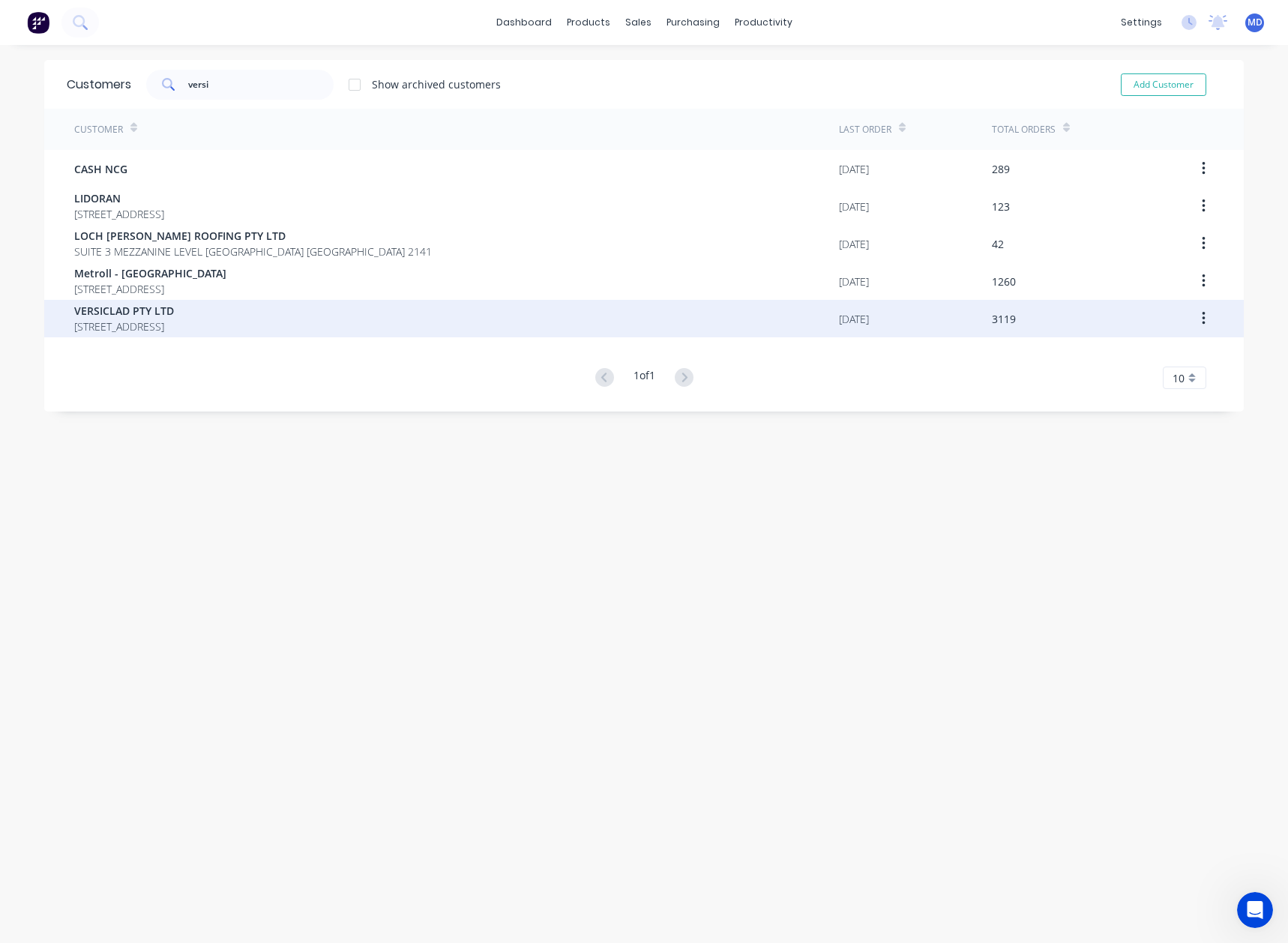
click at [135, 333] on span "[STREET_ADDRESS]" at bounding box center [124, 327] width 99 height 16
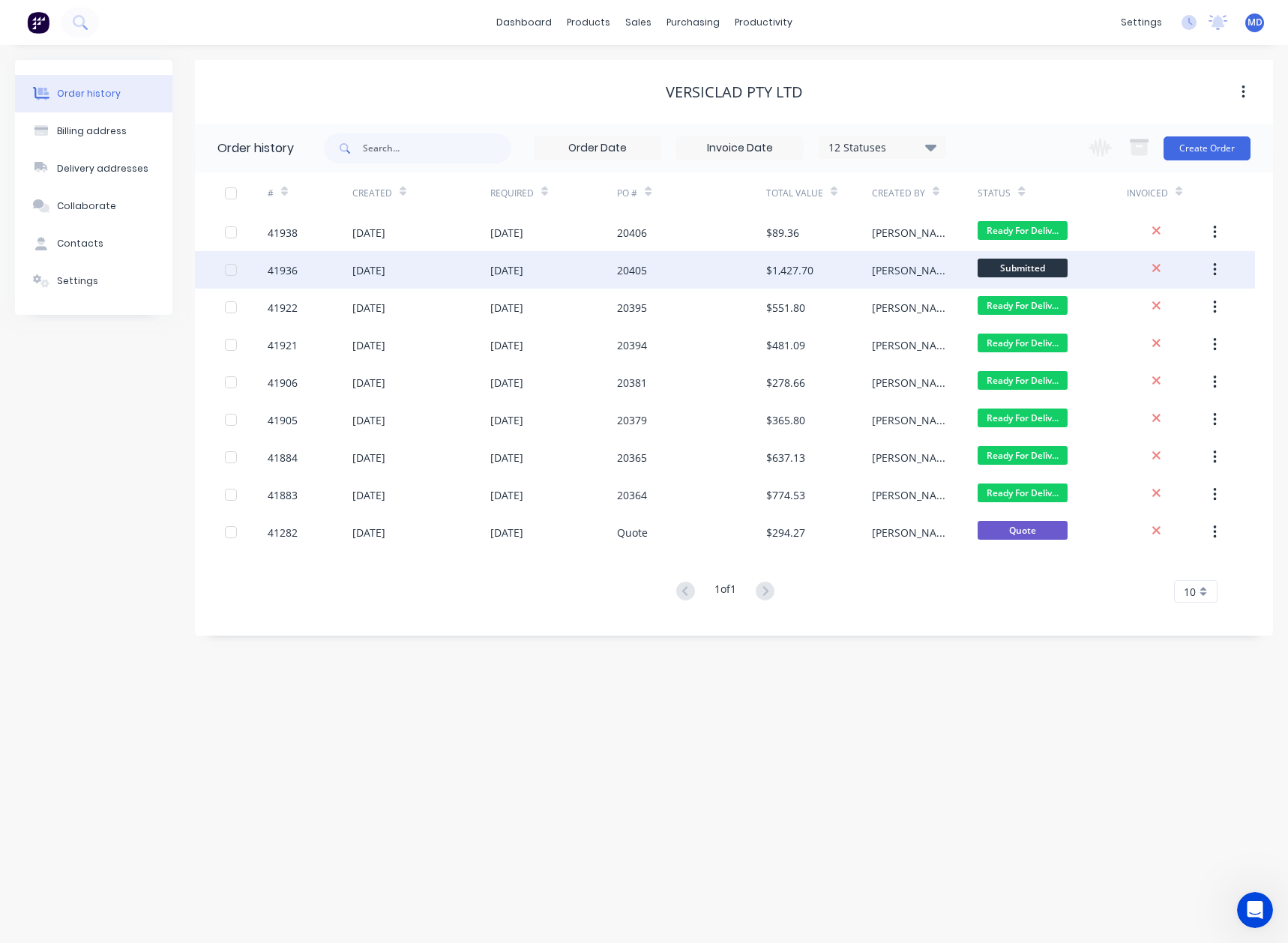
click at [521, 274] on div "[DATE]" at bounding box center [507, 270] width 33 height 16
